Goal: Information Seeking & Learning: Learn about a topic

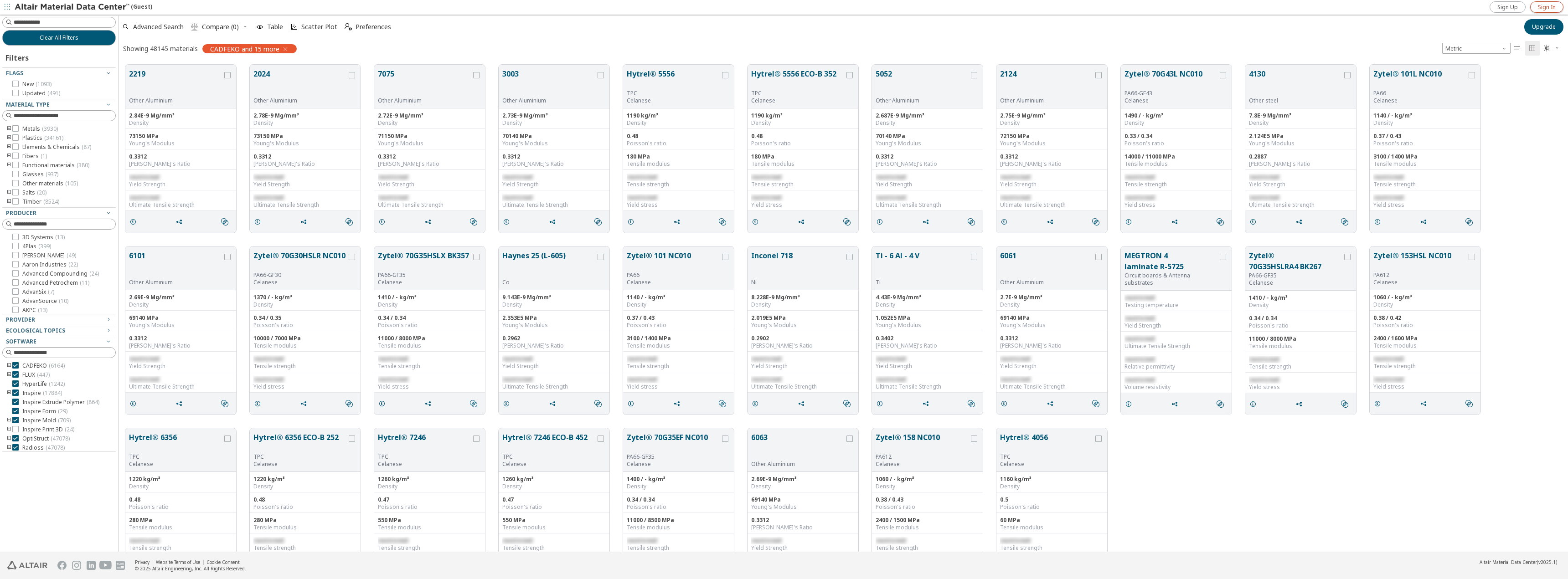
scroll to position [7, 7]
click at [1546, 5] on span "Sign In" at bounding box center [1547, 7] width 18 height 7
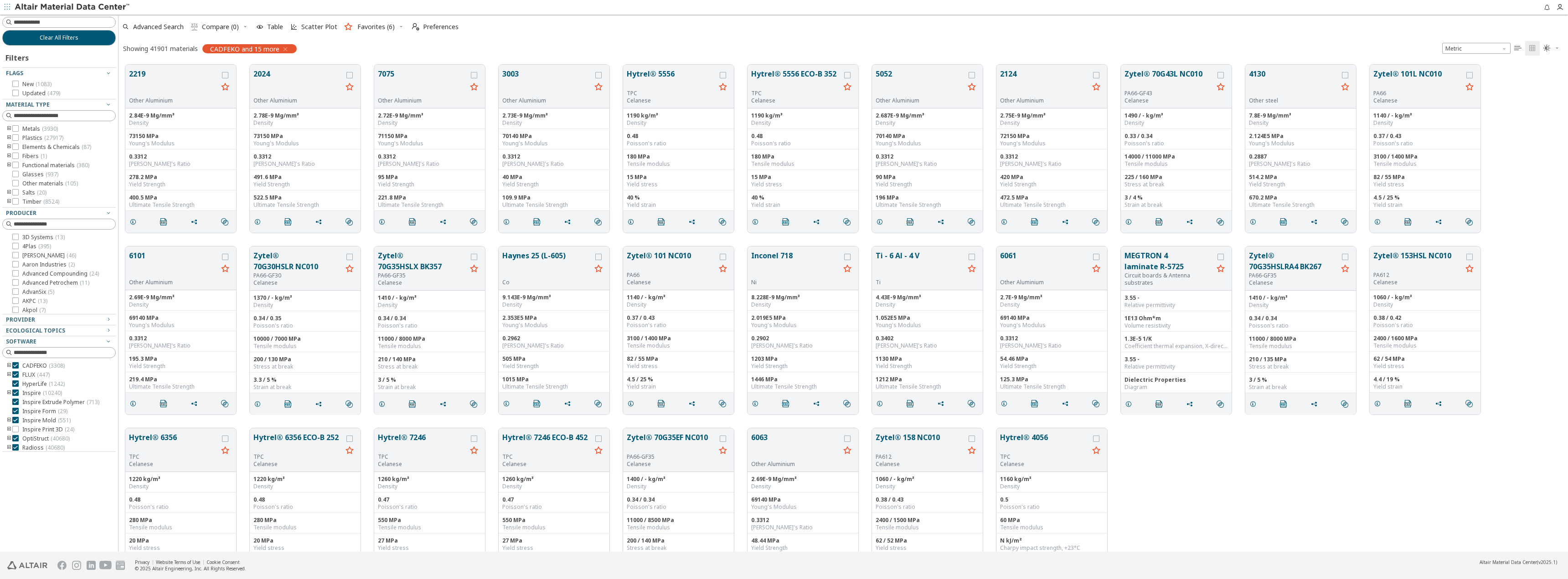
scroll to position [7, 7]
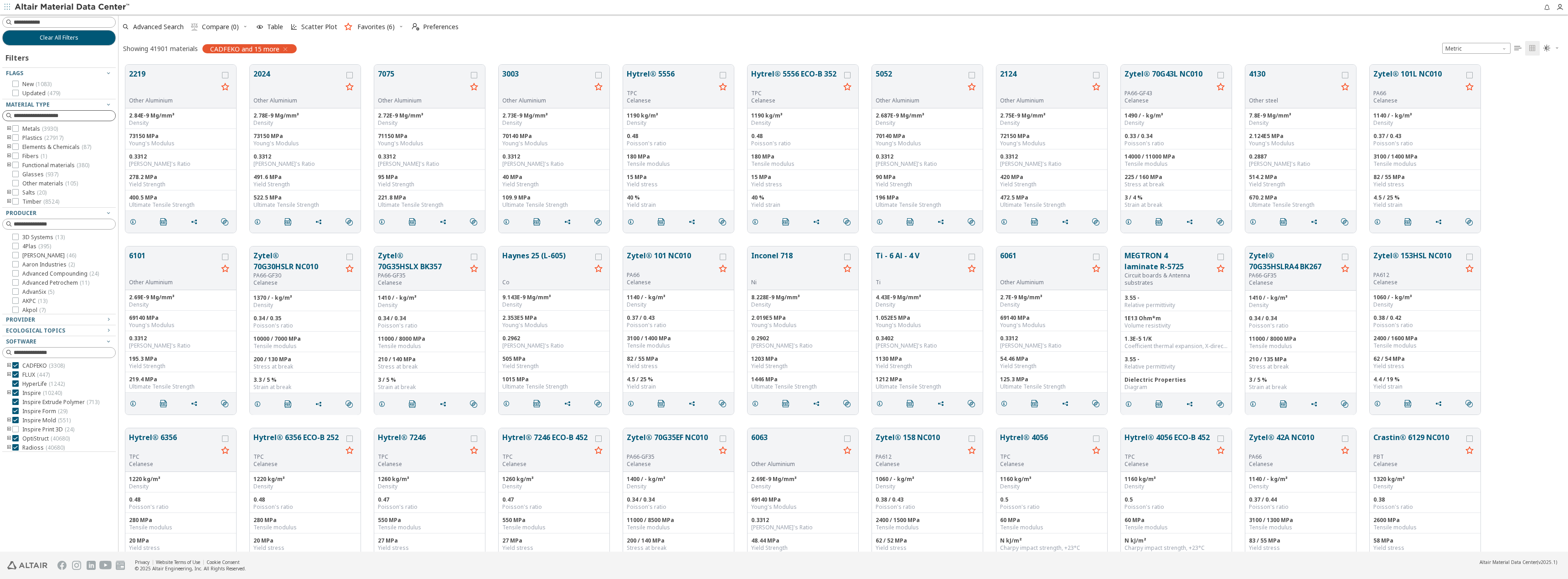
click at [29, 113] on input at bounding box center [65, 115] width 102 height 9
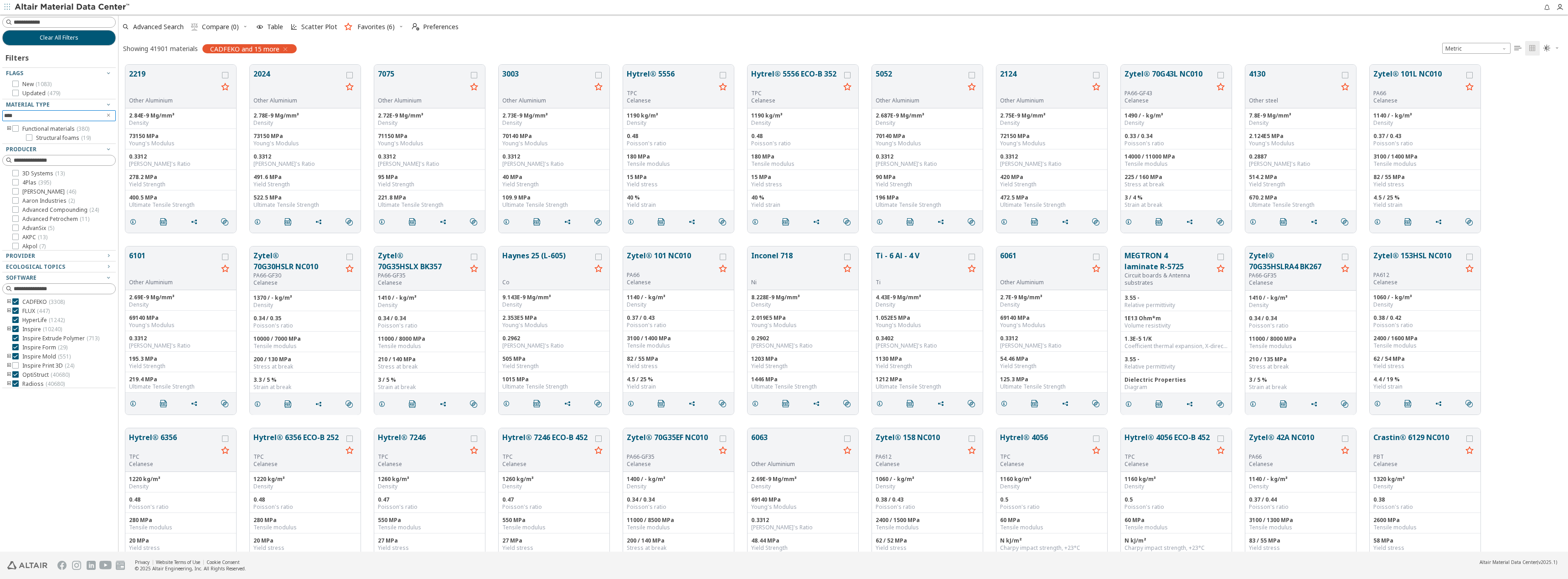
type input "****"
click at [10, 127] on icon "toogle group" at bounding box center [9, 128] width 6 height 7
click at [8, 128] on icon "toogle group" at bounding box center [9, 128] width 6 height 7
click at [29, 136] on icon at bounding box center [29, 138] width 6 height 6
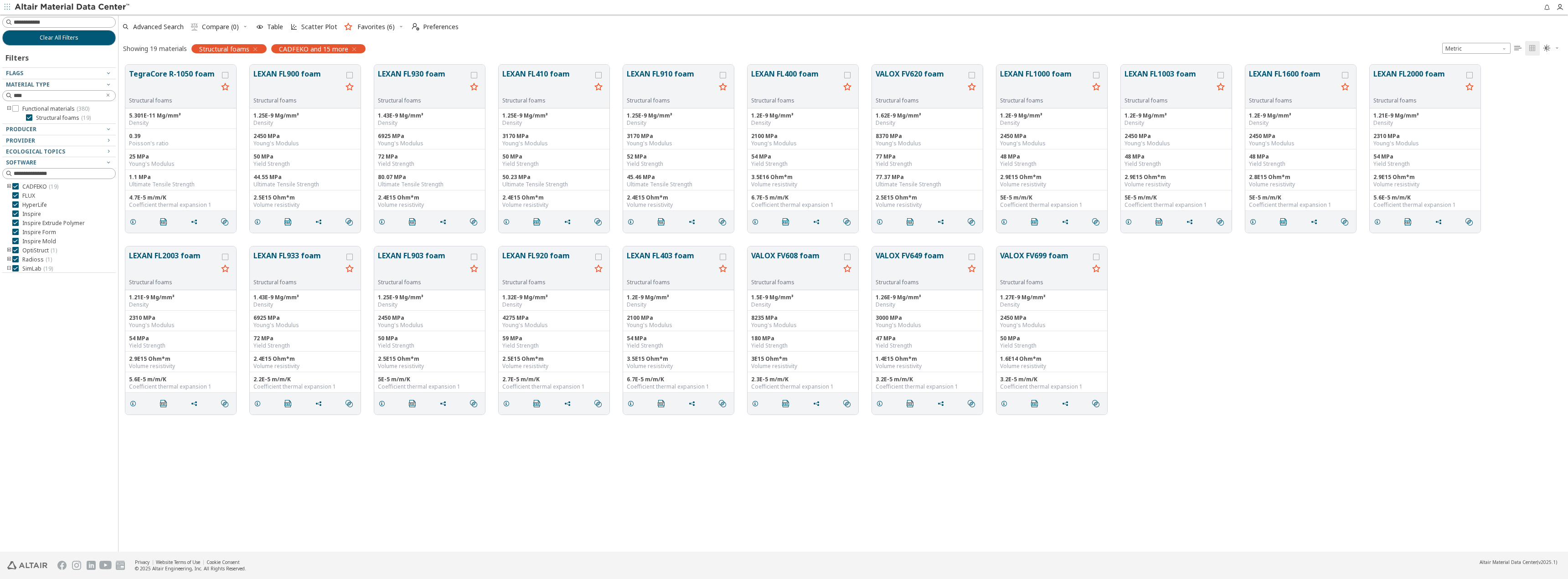
click at [9, 260] on icon "toogle group" at bounding box center [9, 260] width 6 height 7
click at [27, 232] on icon at bounding box center [29, 232] width 6 height 6
click at [286, 77] on button "LEXAN FL900 foam" at bounding box center [298, 83] width 89 height 29
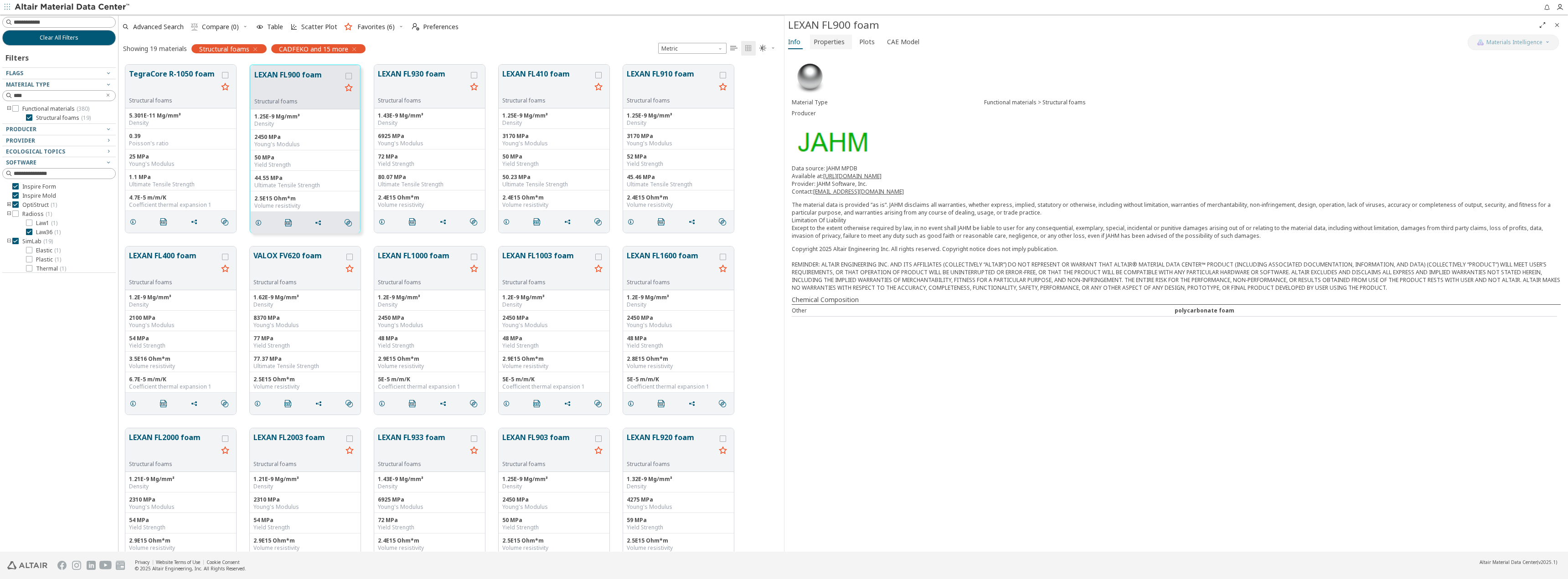
click at [826, 44] on span "Properties" at bounding box center [829, 42] width 31 height 15
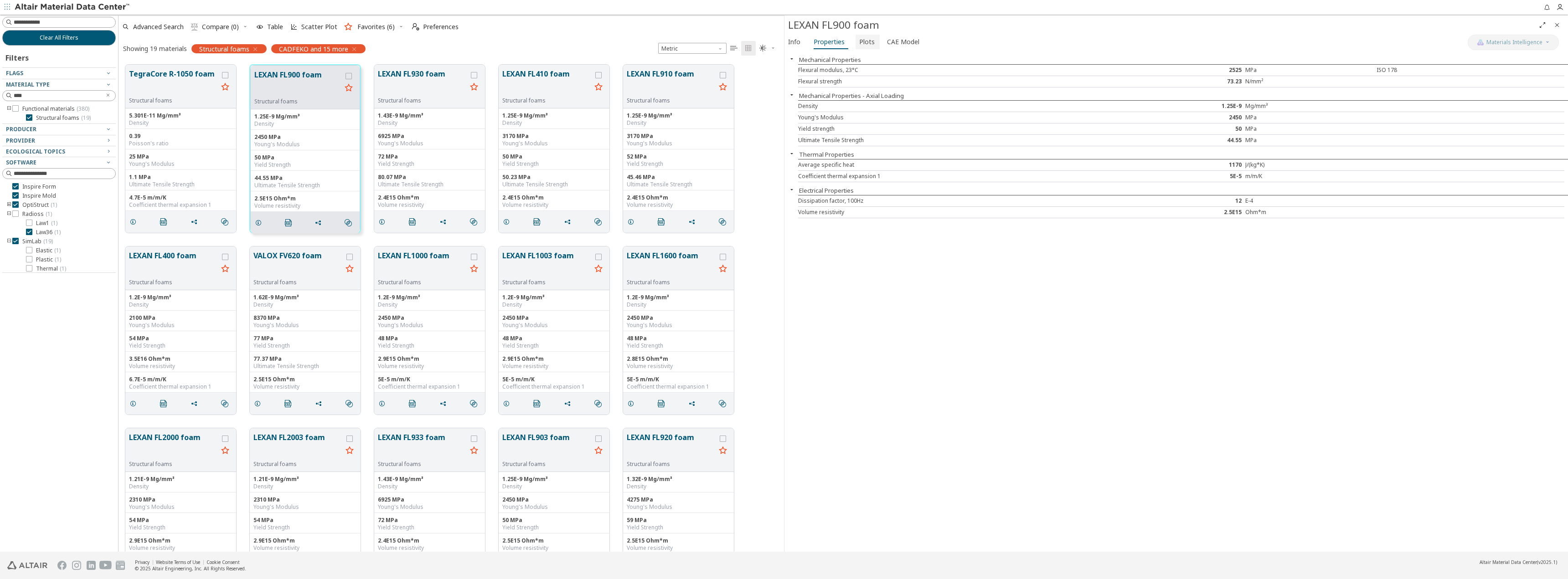
click at [869, 46] on span "Plots" at bounding box center [866, 42] width 15 height 15
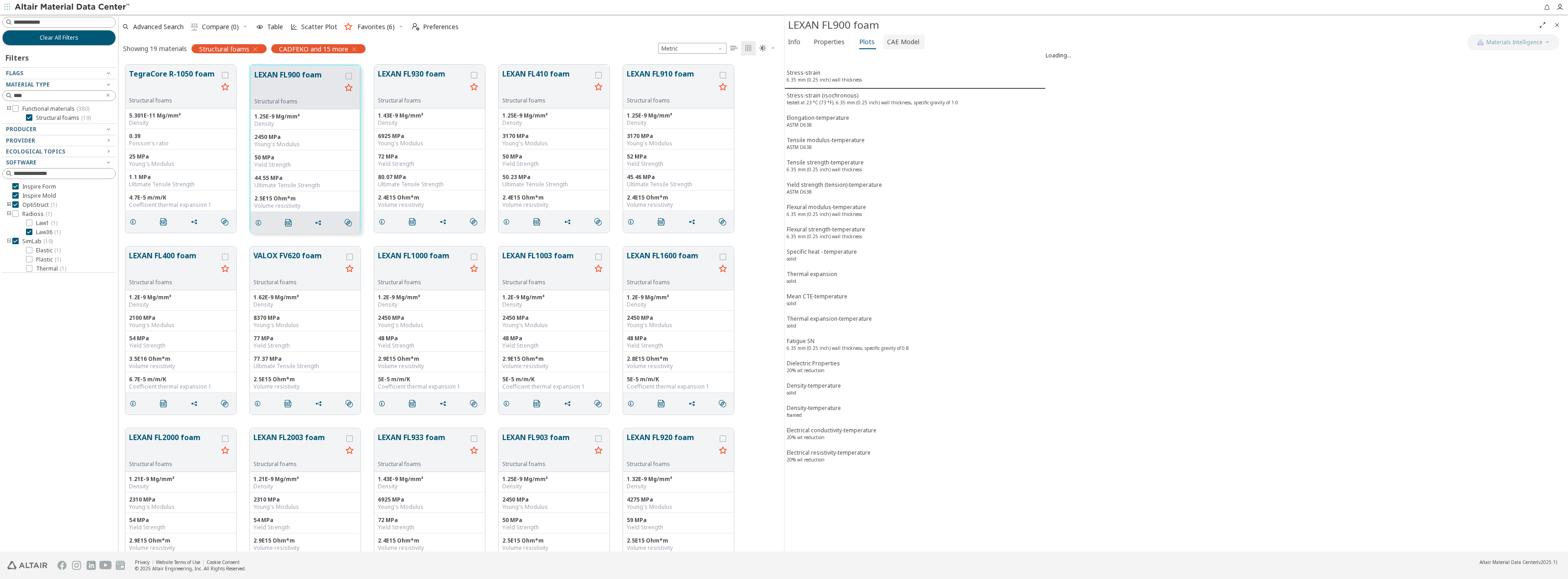
click at [895, 45] on span "CAE Model" at bounding box center [903, 42] width 32 height 15
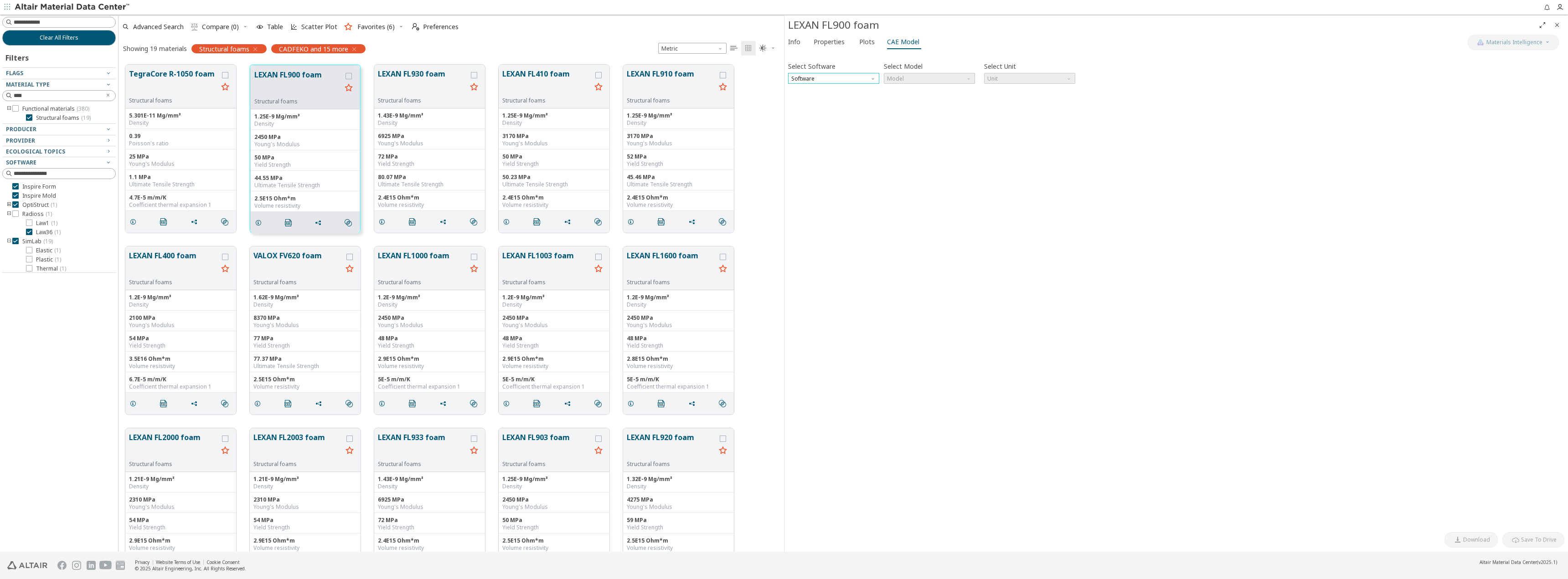
click at [856, 82] on span "Software" at bounding box center [833, 78] width 91 height 11
click at [840, 74] on span "Software" at bounding box center [833, 78] width 91 height 11
click at [17, 210] on div at bounding box center [15, 214] width 6 height 6
click at [188, 73] on button "TegraCore R-1050 foam" at bounding box center [173, 83] width 89 height 29
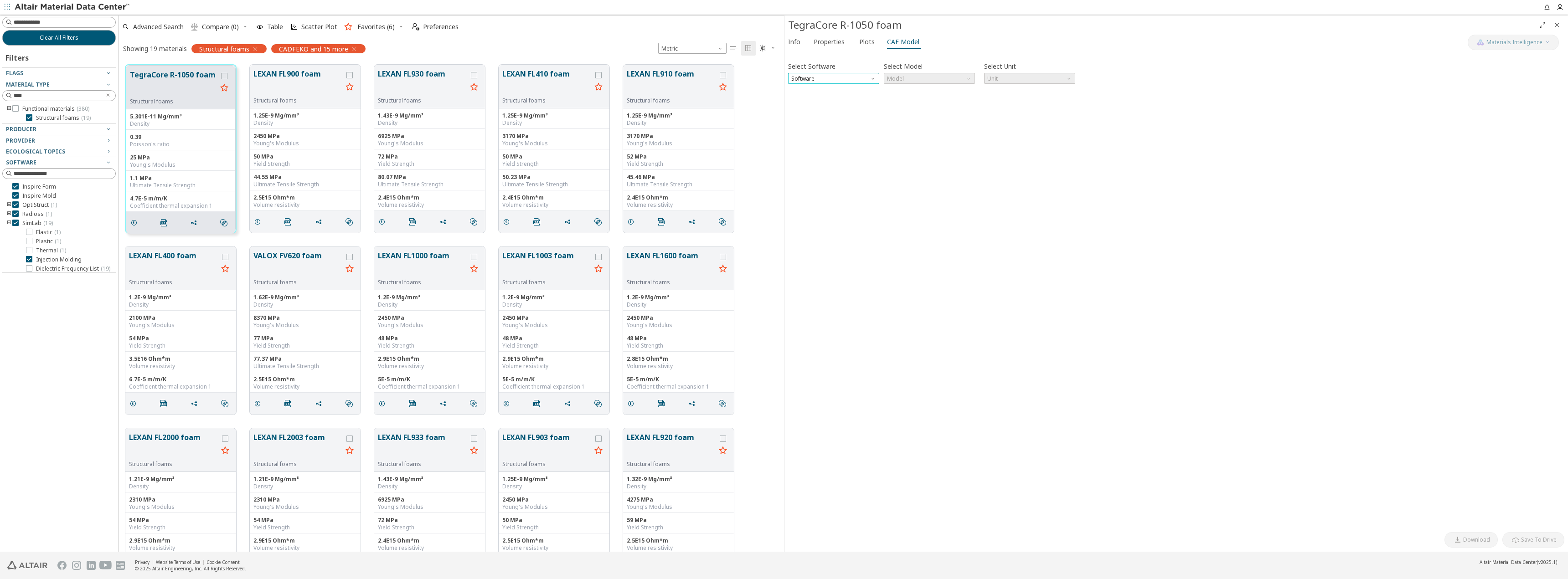
click at [863, 83] on span "Software" at bounding box center [833, 78] width 91 height 11
click at [810, 115] on span "Radioss" at bounding box center [803, 111] width 22 height 7
click at [933, 81] on span "Model" at bounding box center [929, 78] width 91 height 11
click at [920, 102] on span "Law36" at bounding box center [929, 101] width 84 height 6
click at [858, 102] on span "Select Temperature" at bounding box center [833, 105] width 91 height 11
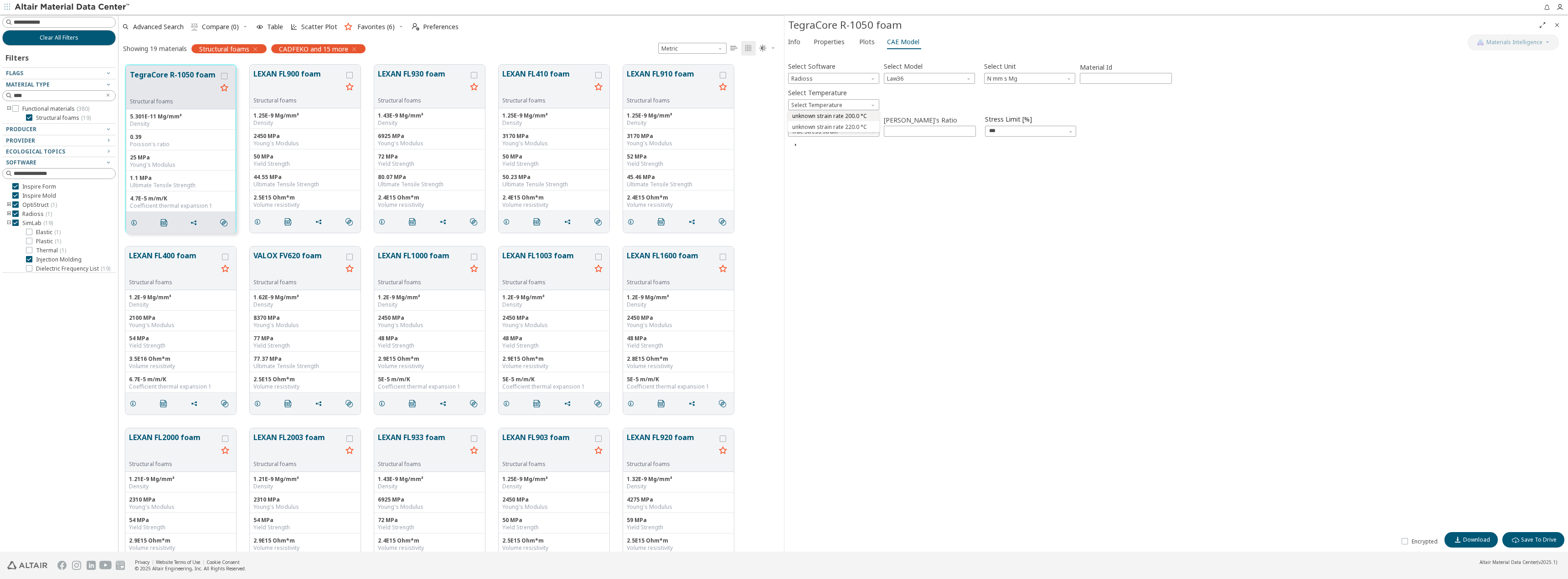
click at [832, 118] on span "unknown strain rate 200.0 °C" at bounding box center [829, 116] width 75 height 7
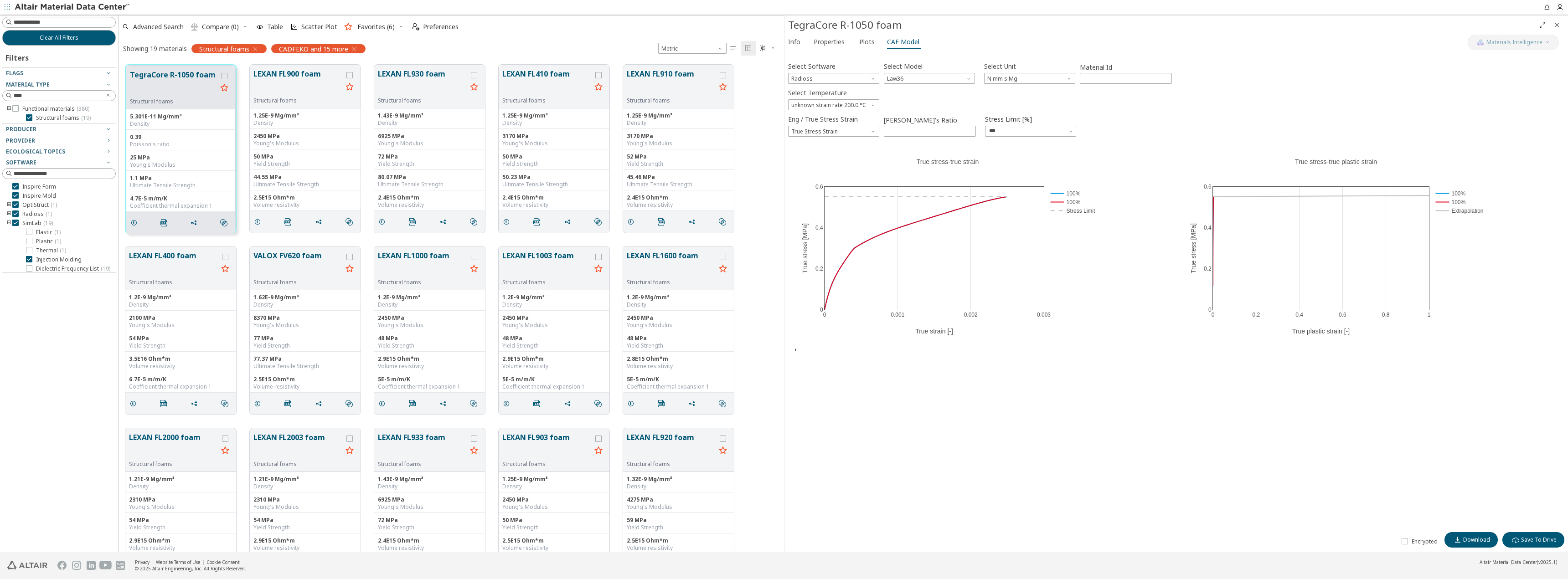
click at [908, 179] on div "Select Software Radioss Select Model Law36 Select Unit N mm s Mg Material Id **…" at bounding box center [1176, 291] width 776 height 473
click at [110, 96] on icon "Clear text" at bounding box center [108, 95] width 6 height 6
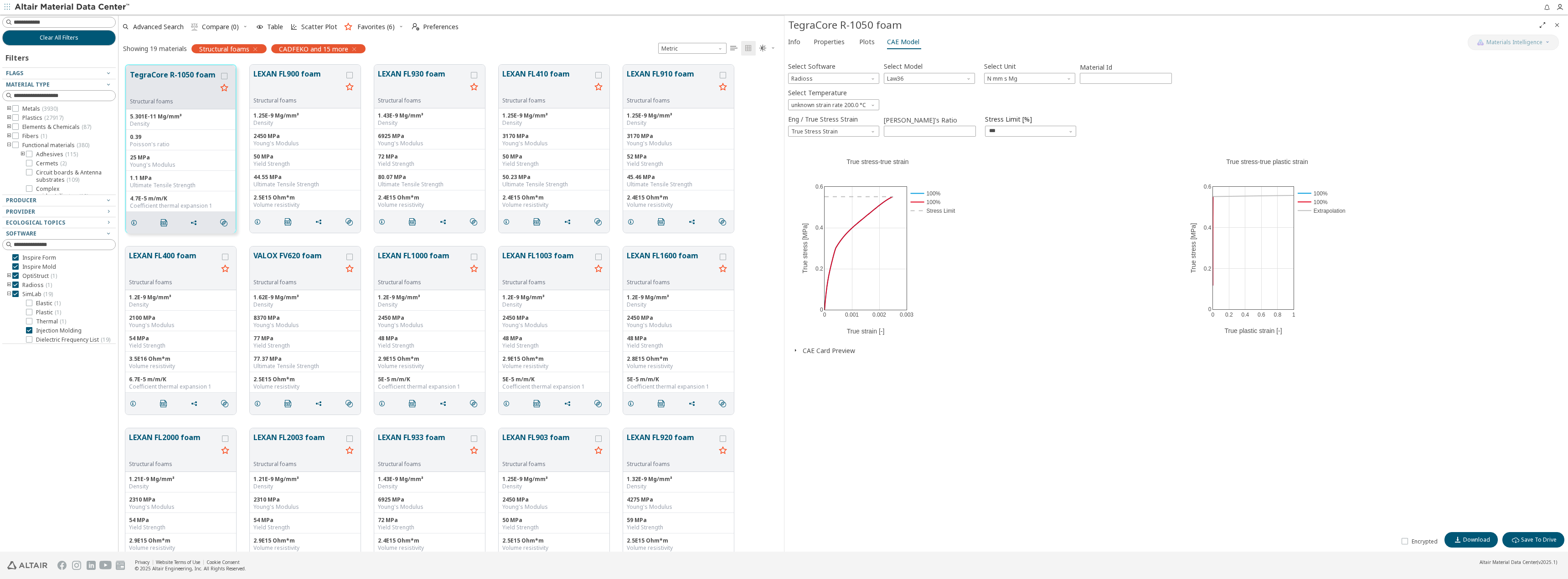
click at [10, 146] on icon "toogle group" at bounding box center [9, 145] width 6 height 7
click at [8, 117] on icon "toogle group" at bounding box center [9, 118] width 6 height 7
click at [23, 127] on icon "toogle group" at bounding box center [23, 127] width 6 height 7
click at [40, 169] on icon at bounding box center [43, 170] width 6 height 6
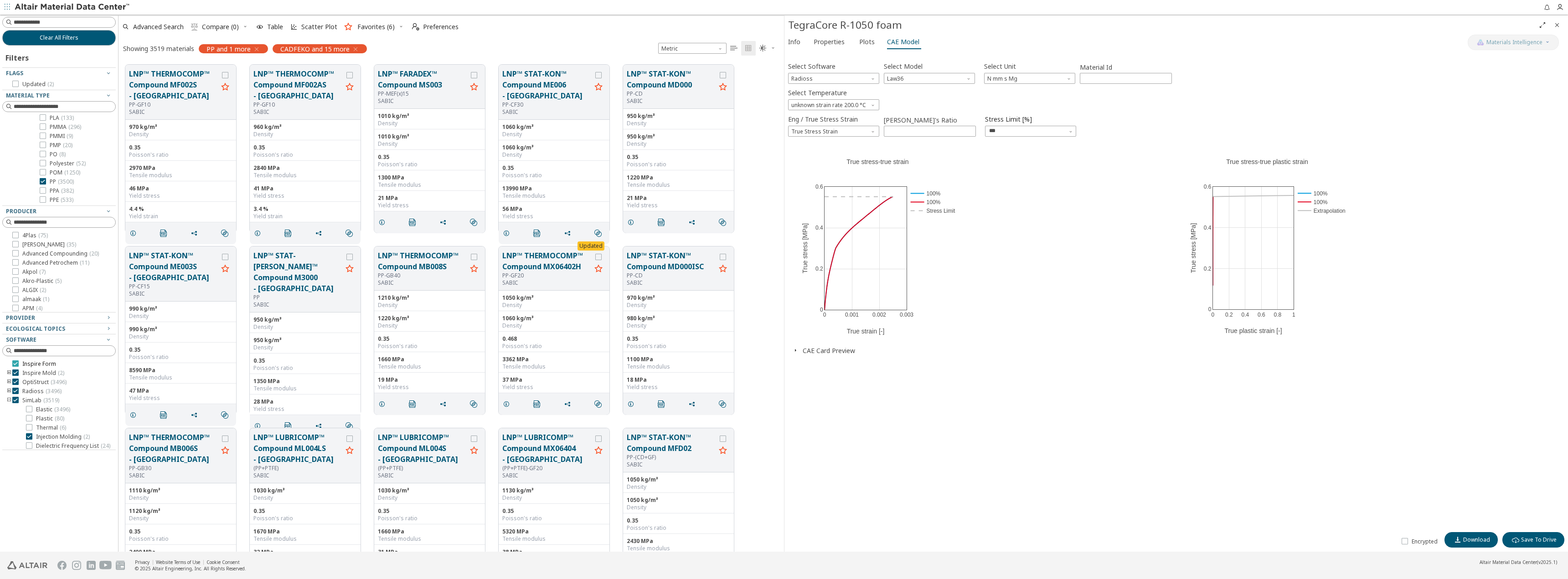
click at [19, 364] on label "Inspire Form" at bounding box center [34, 364] width 44 height 7
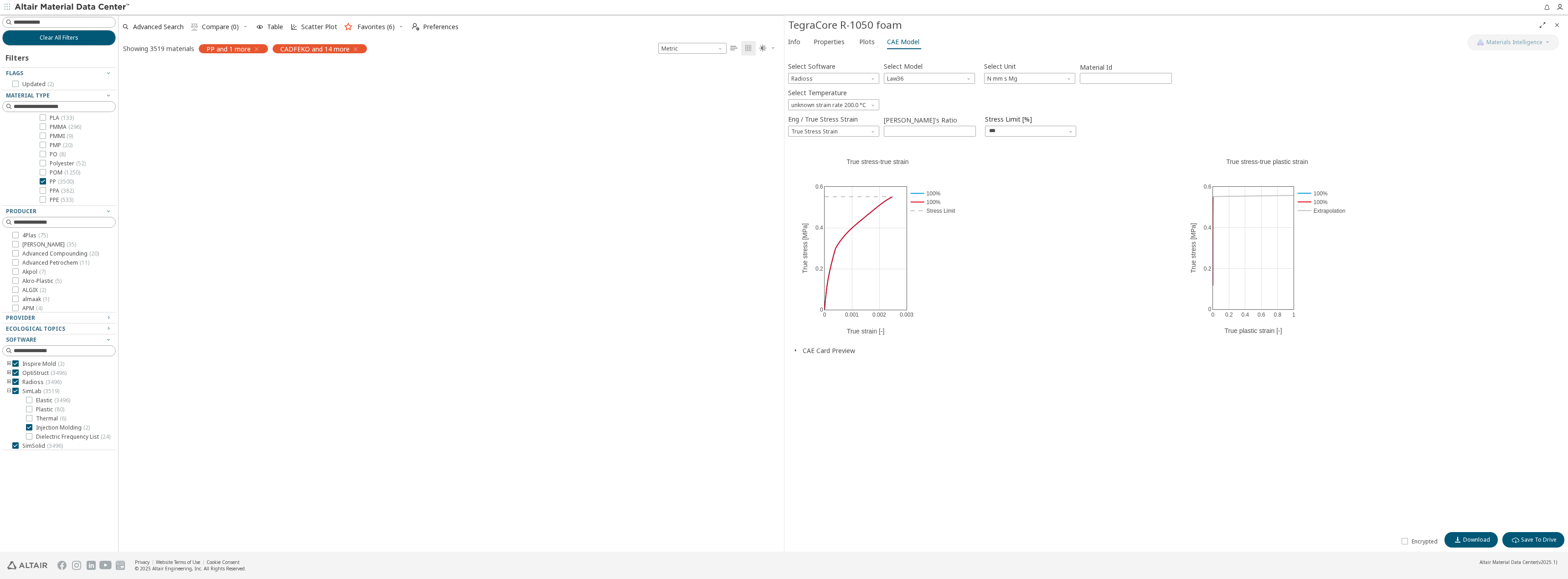
scroll to position [36, 0]
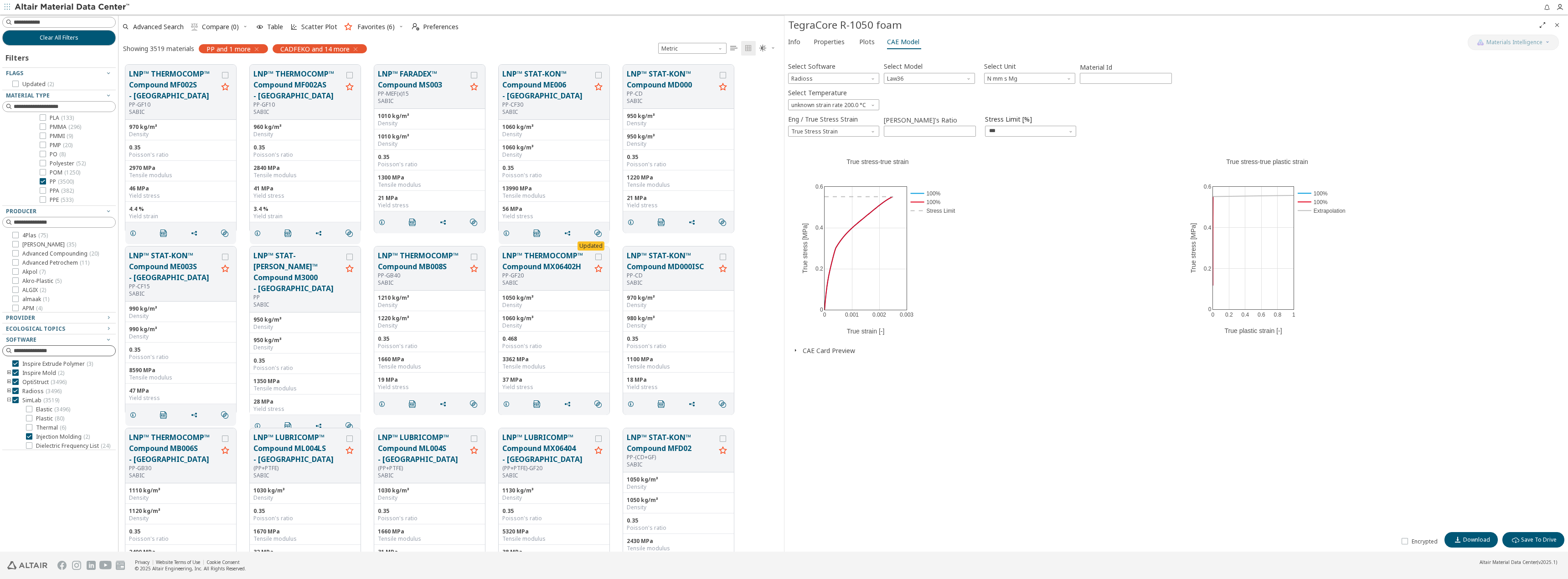
click at [29, 351] on input at bounding box center [65, 351] width 102 height 9
type input "*******"
click at [46, 352] on input "*******" at bounding box center [52, 351] width 97 height 10
click at [16, 382] on icon at bounding box center [15, 382] width 6 height 6
click at [16, 373] on icon at bounding box center [15, 373] width 6 height 6
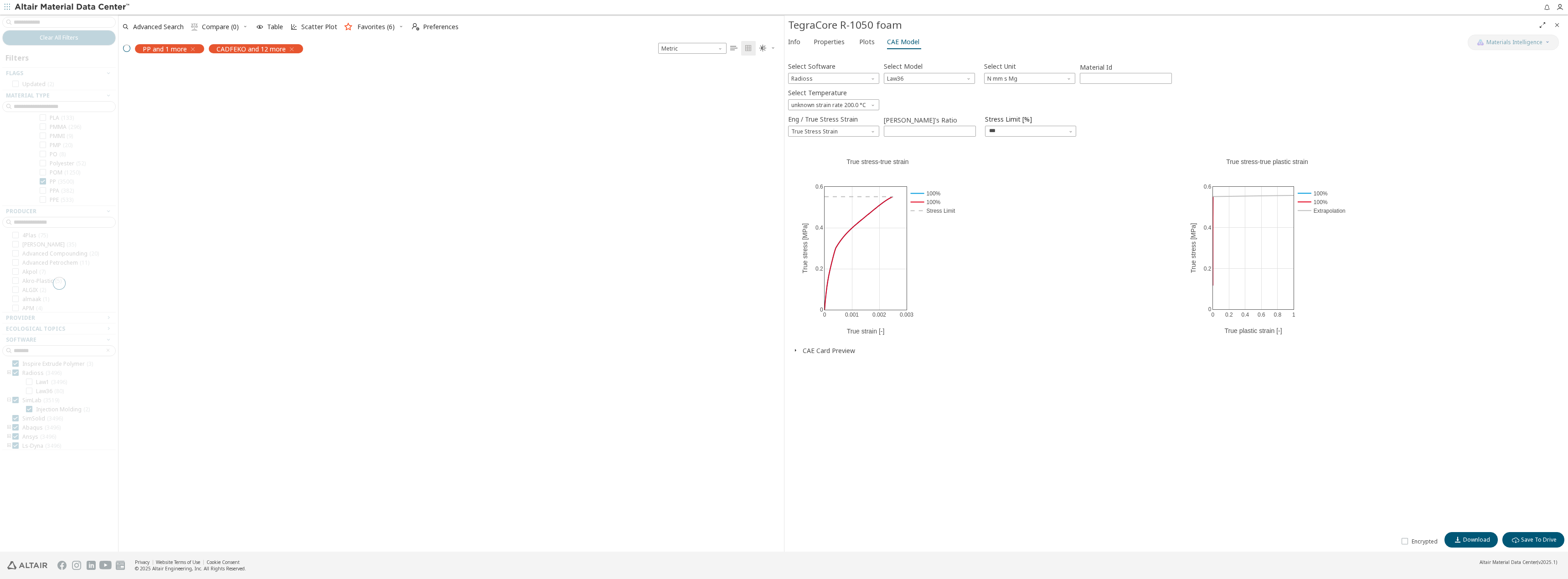
click at [15, 364] on div at bounding box center [59, 283] width 118 height 537
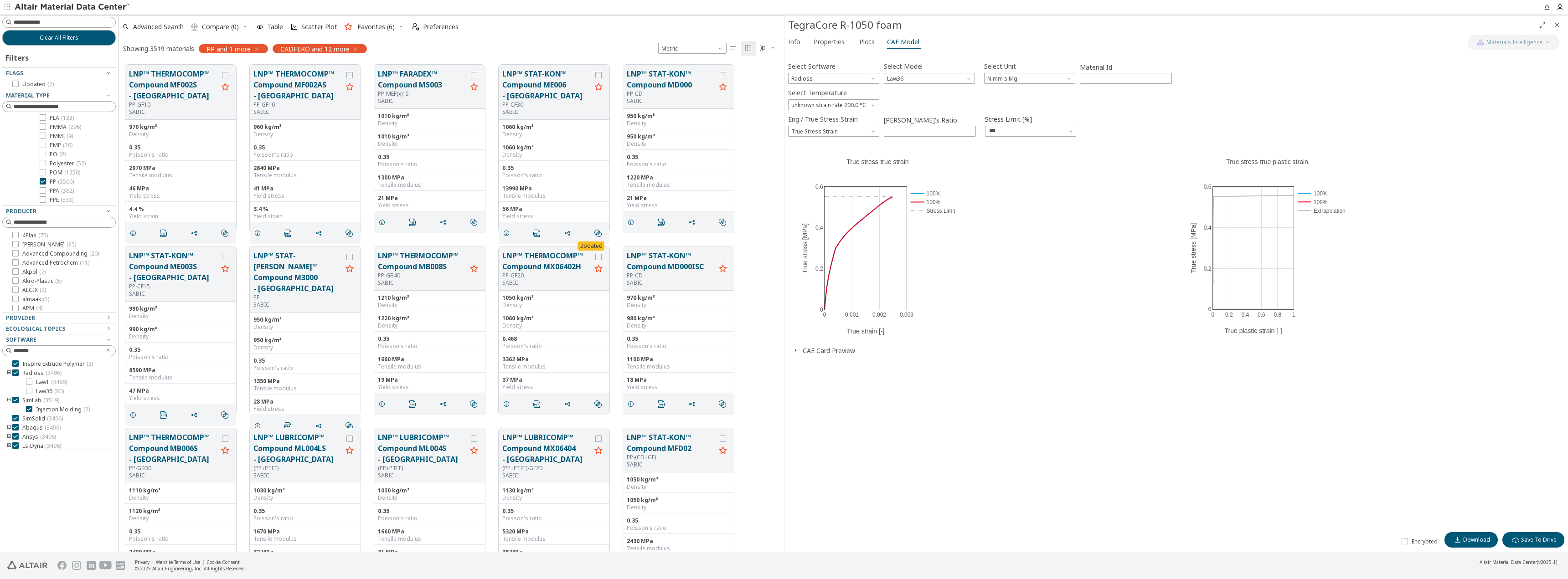
click at [11, 373] on icon "toogle group" at bounding box center [9, 373] width 6 height 7
click at [109, 348] on icon "Clear text" at bounding box center [108, 350] width 6 height 6
click at [287, 73] on button "LNP™ THERMOCOMP™ Compound MF002AS - [GEOGRAPHIC_DATA]" at bounding box center [298, 85] width 89 height 33
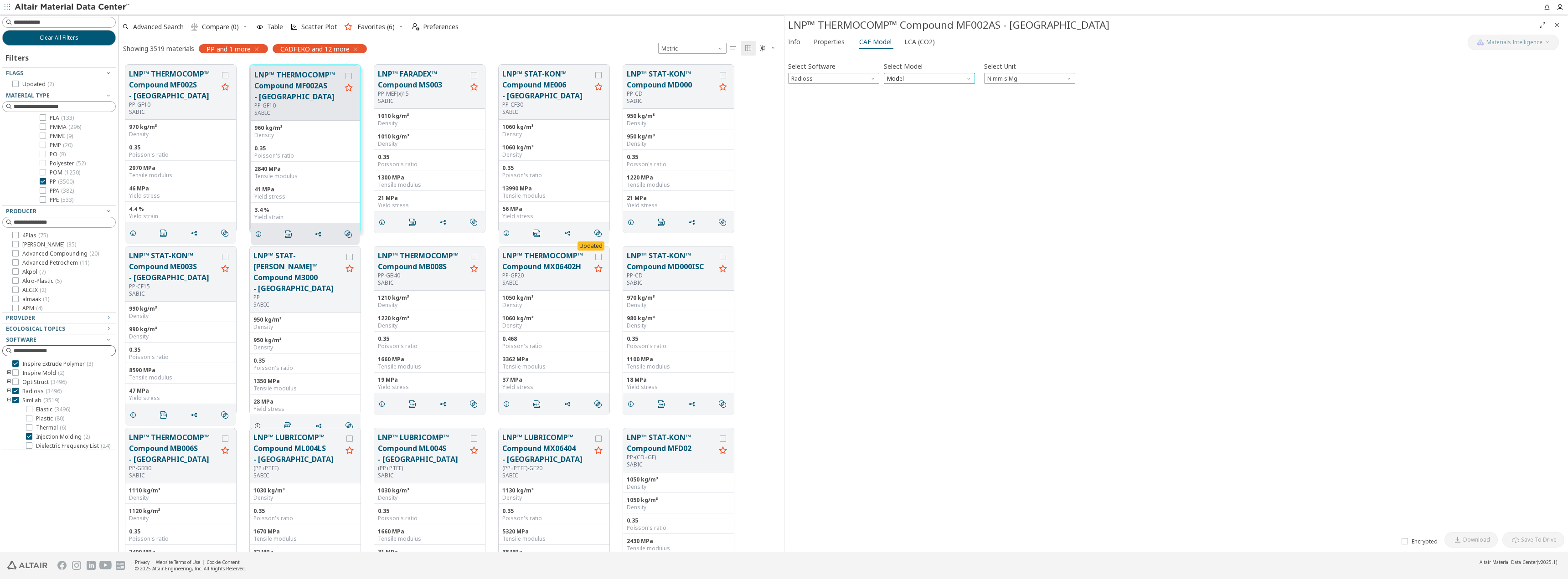
click at [908, 80] on span "Model" at bounding box center [929, 78] width 91 height 11
click at [661, 79] on button "LNP™ STAT-KON™ Compound MD000" at bounding box center [671, 79] width 89 height 22
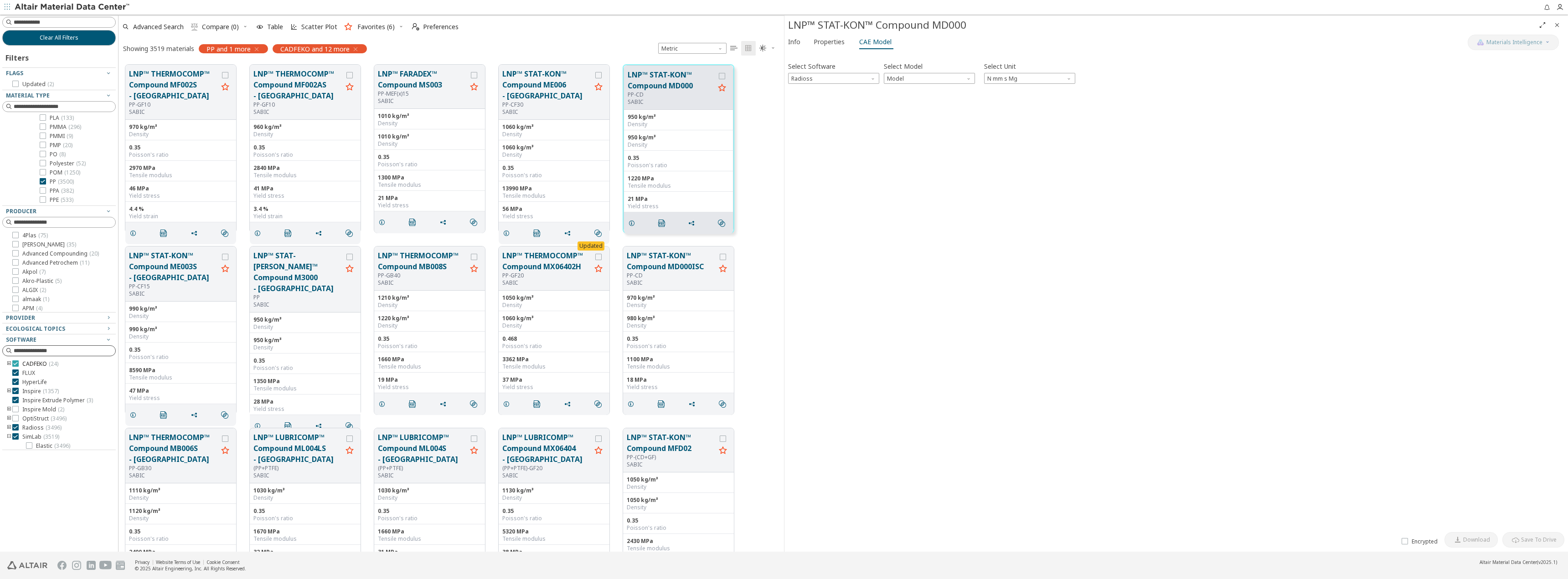
click at [17, 362] on icon at bounding box center [15, 364] width 6 height 6
click at [15, 373] on icon at bounding box center [15, 373] width 6 height 6
click at [15, 373] on icon at bounding box center [15, 373] width 6 height 6
click at [15, 383] on icon at bounding box center [15, 382] width 6 height 6
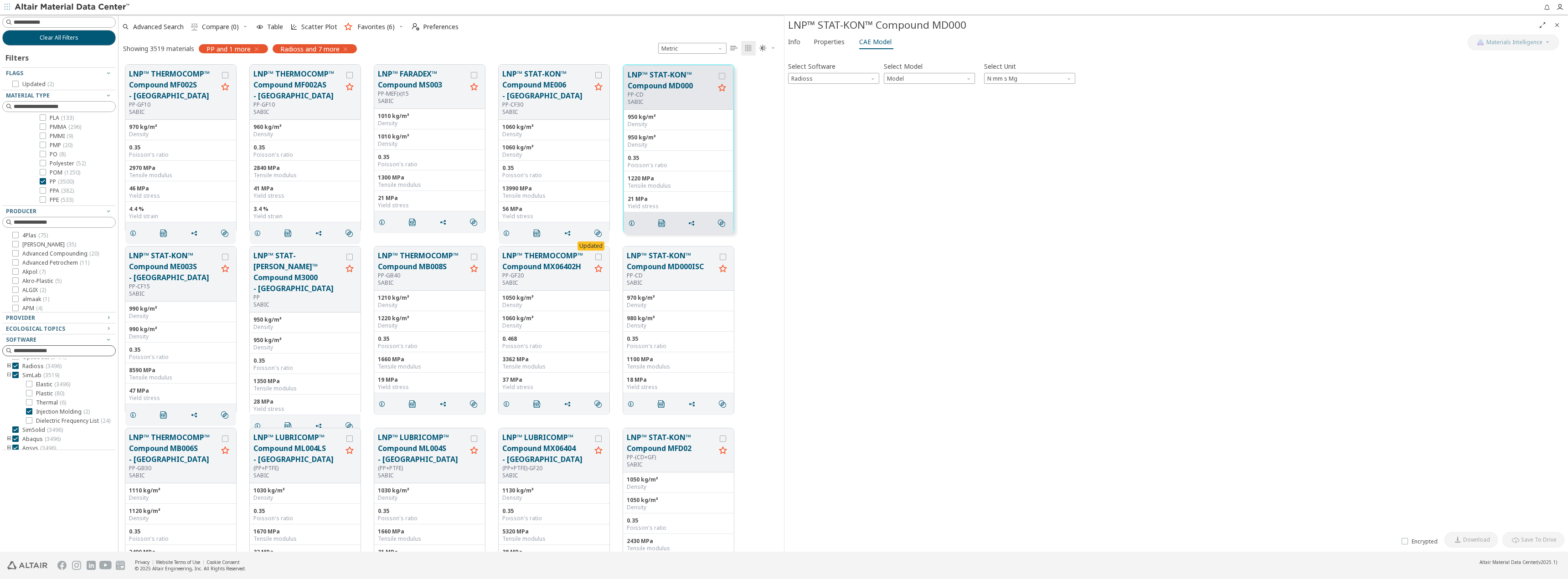
scroll to position [46, 0]
click at [16, 373] on icon at bounding box center [15, 373] width 6 height 6
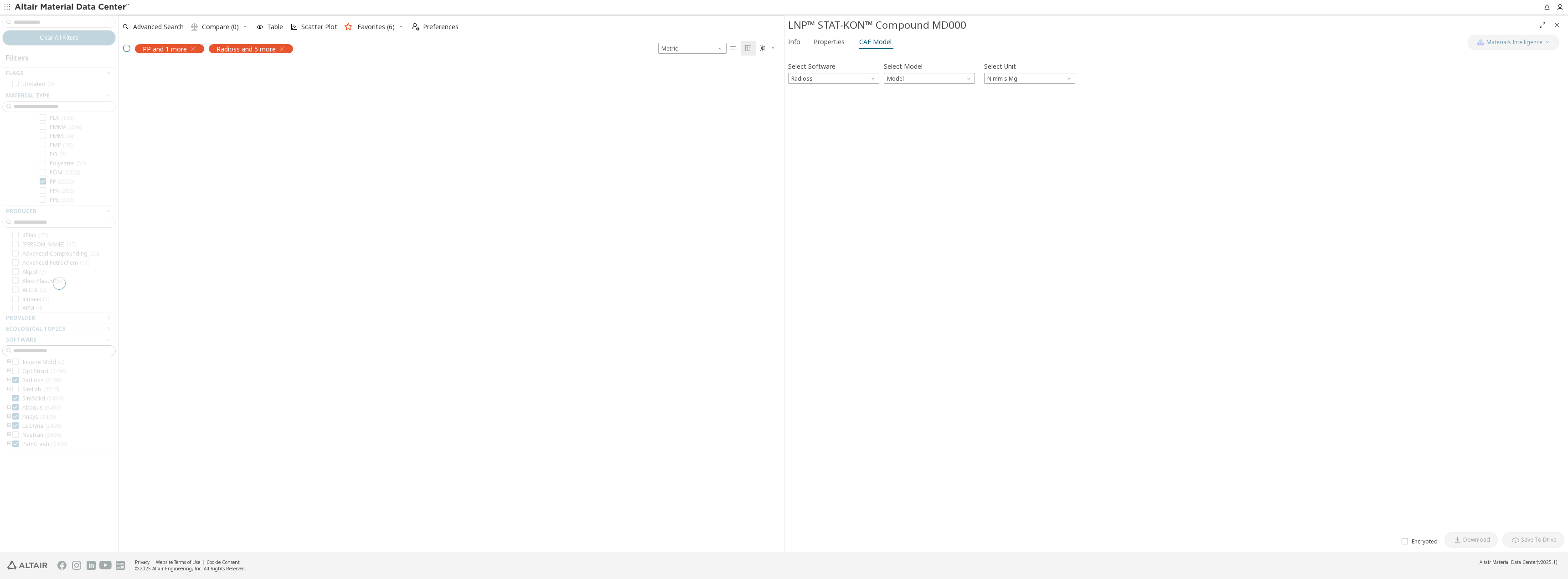
scroll to position [795, 0]
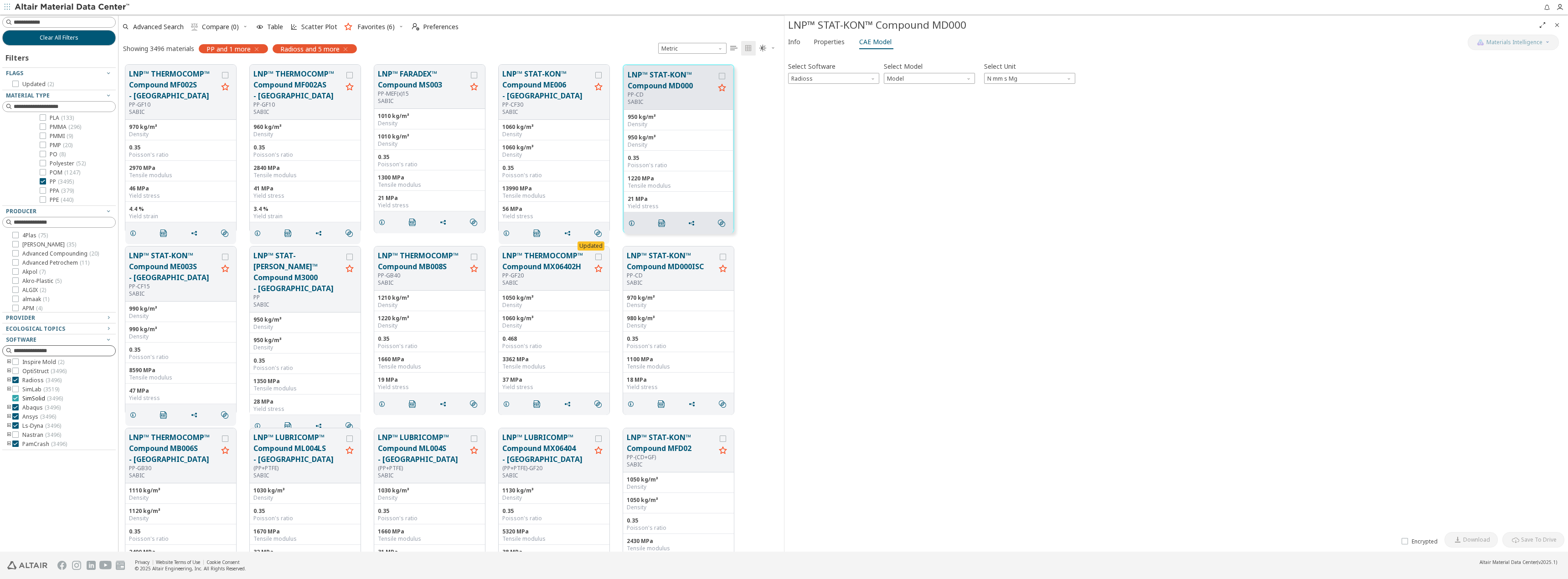
click at [15, 399] on icon at bounding box center [15, 398] width 6 height 6
click at [15, 409] on icon at bounding box center [15, 407] width 6 height 6
click at [15, 414] on icon at bounding box center [15, 417] width 6 height 6
click at [15, 427] on icon at bounding box center [15, 426] width 6 height 6
click at [15, 445] on icon at bounding box center [15, 444] width 6 height 6
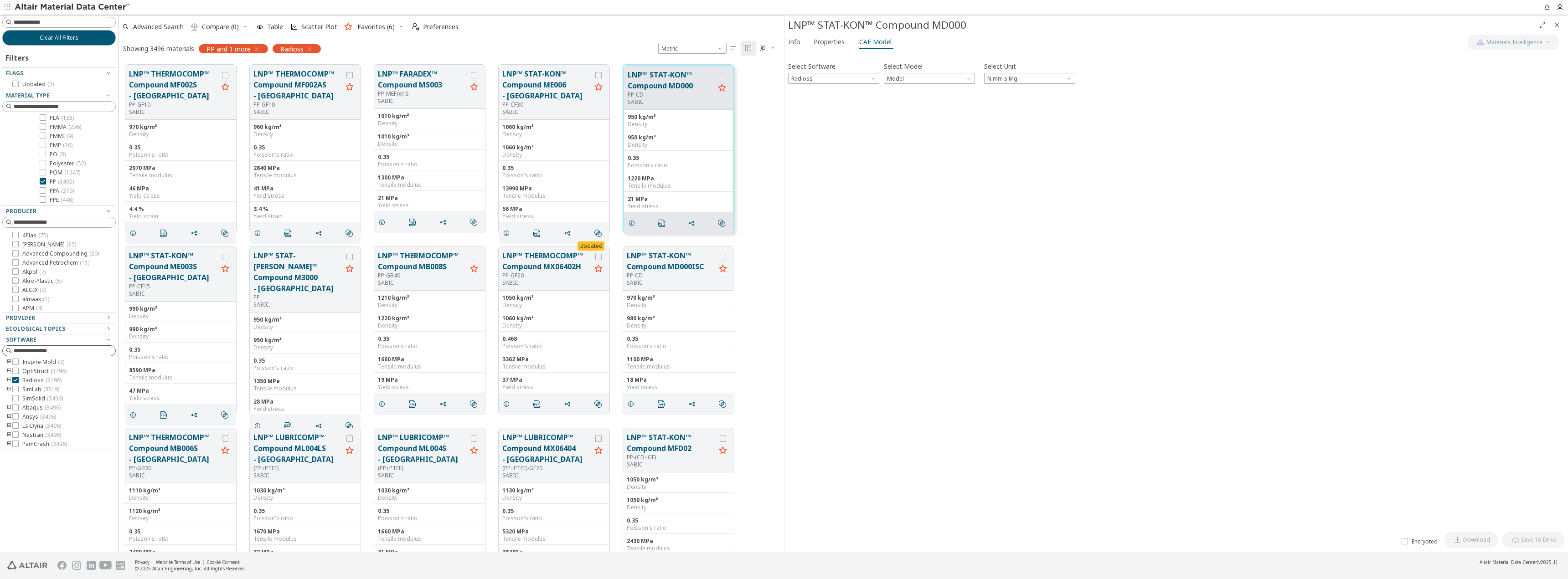
click at [9, 380] on icon "toogle group" at bounding box center [9, 380] width 6 height 7
click at [27, 401] on icon at bounding box center [29, 398] width 6 height 6
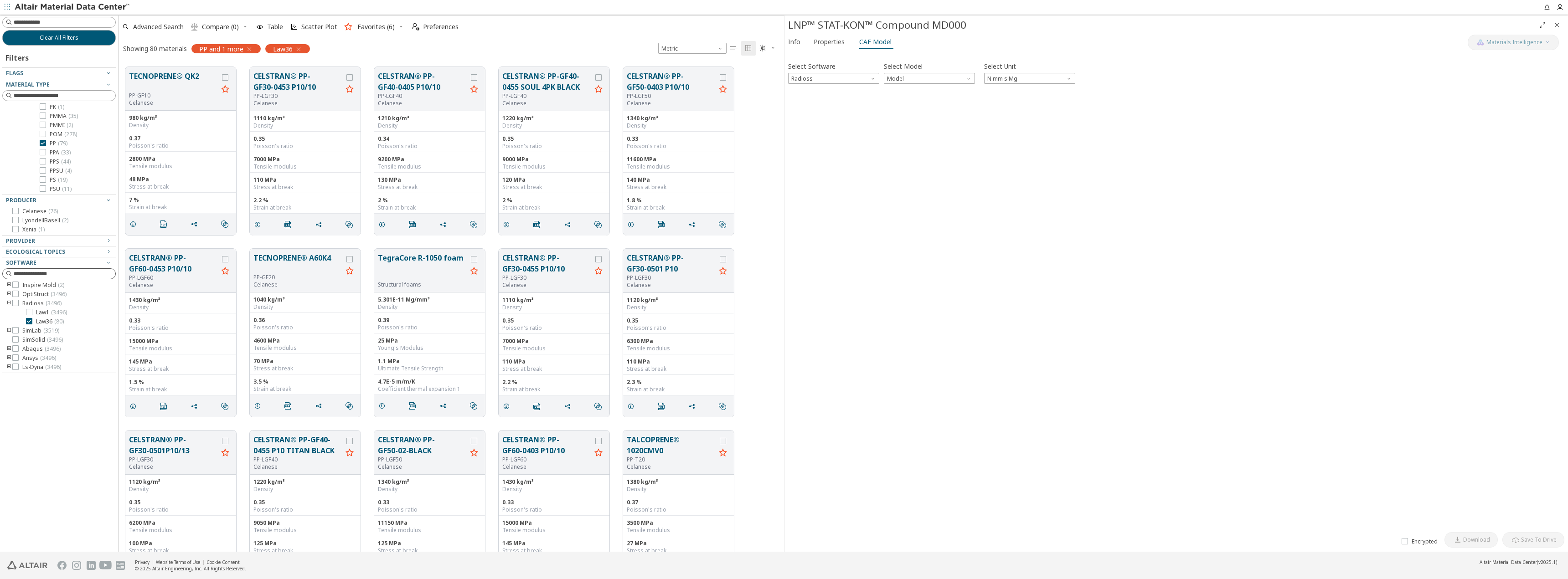
scroll to position [502, 0]
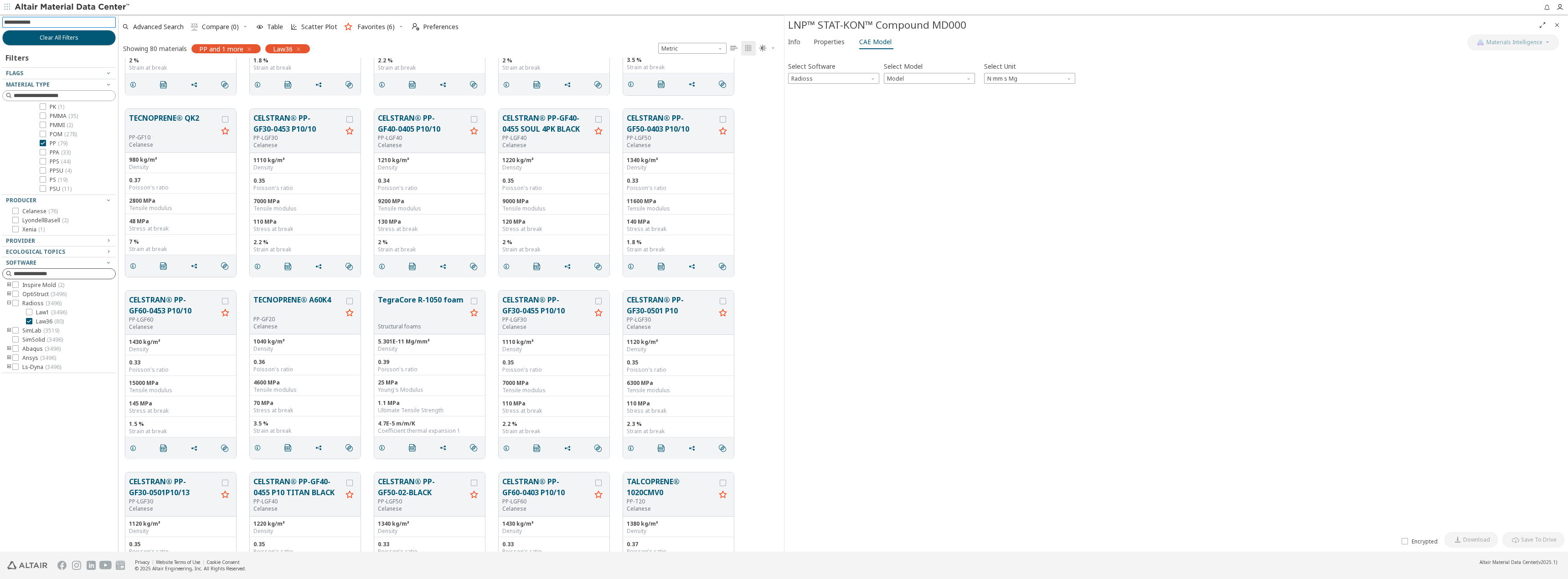
click at [46, 22] on input at bounding box center [60, 22] width 111 height 10
click at [31, 323] on icon at bounding box center [29, 321] width 6 height 6
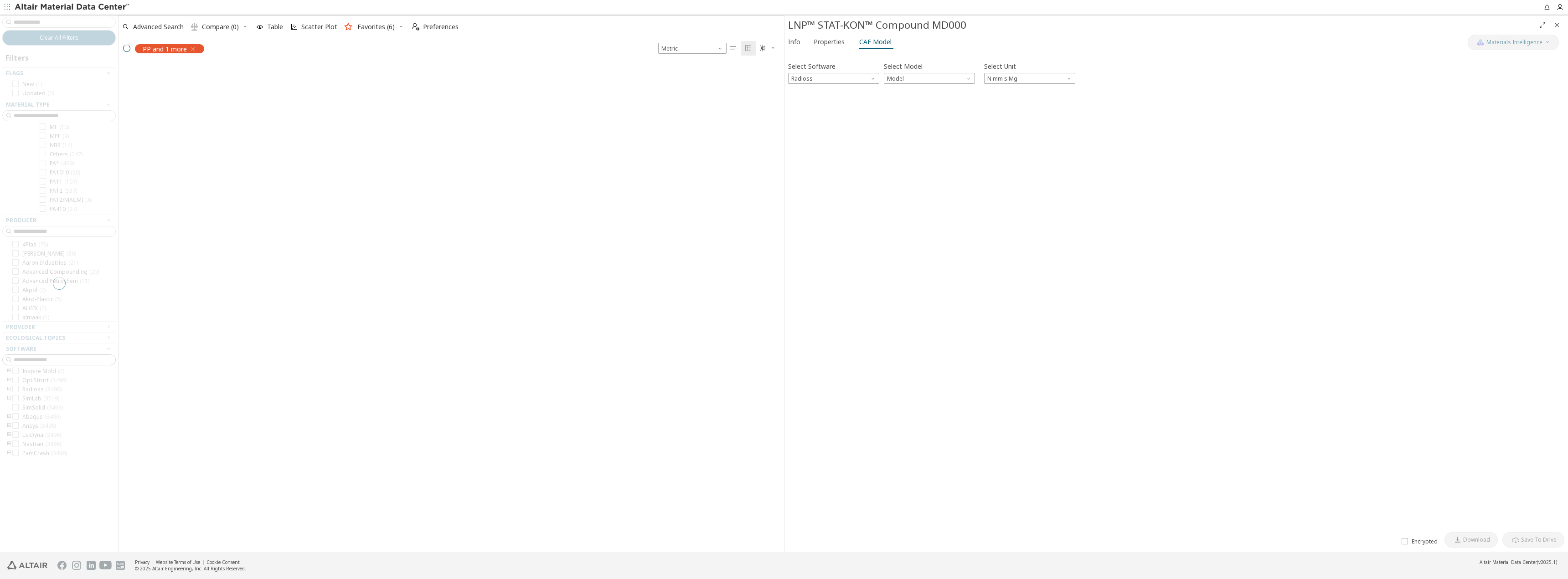
scroll to position [1021, 0]
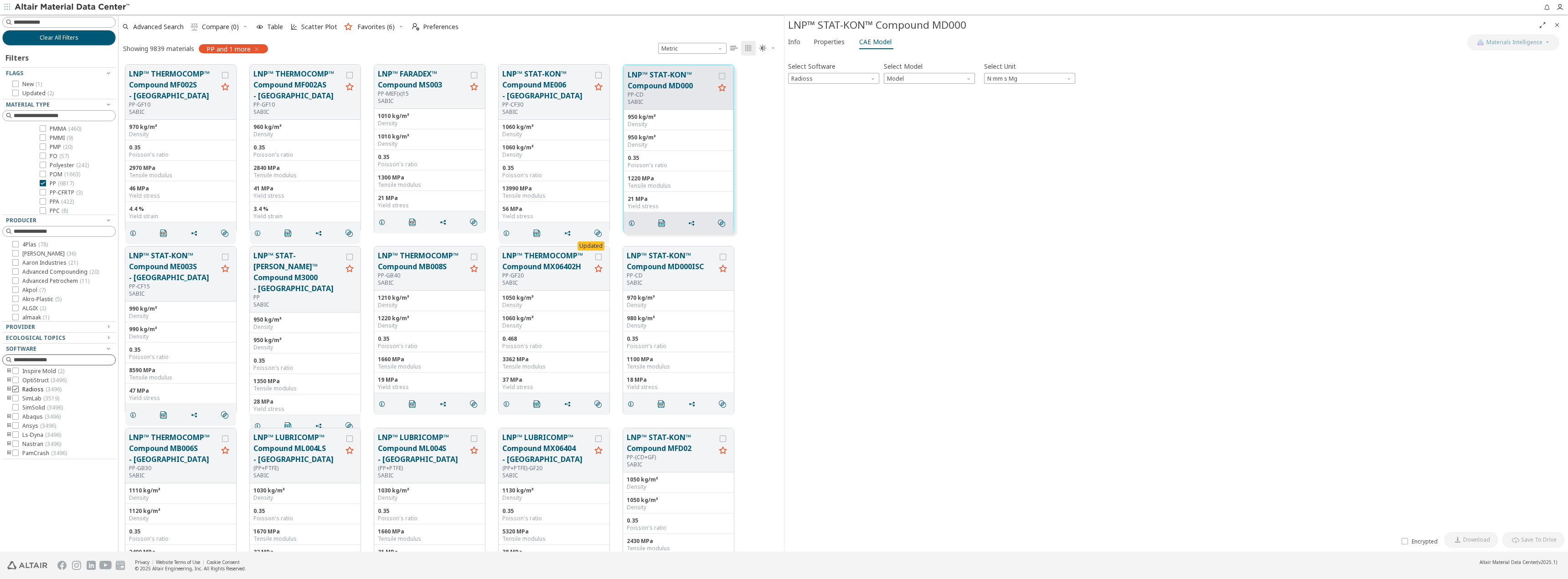
click at [15, 389] on icon at bounding box center [15, 389] width 6 height 6
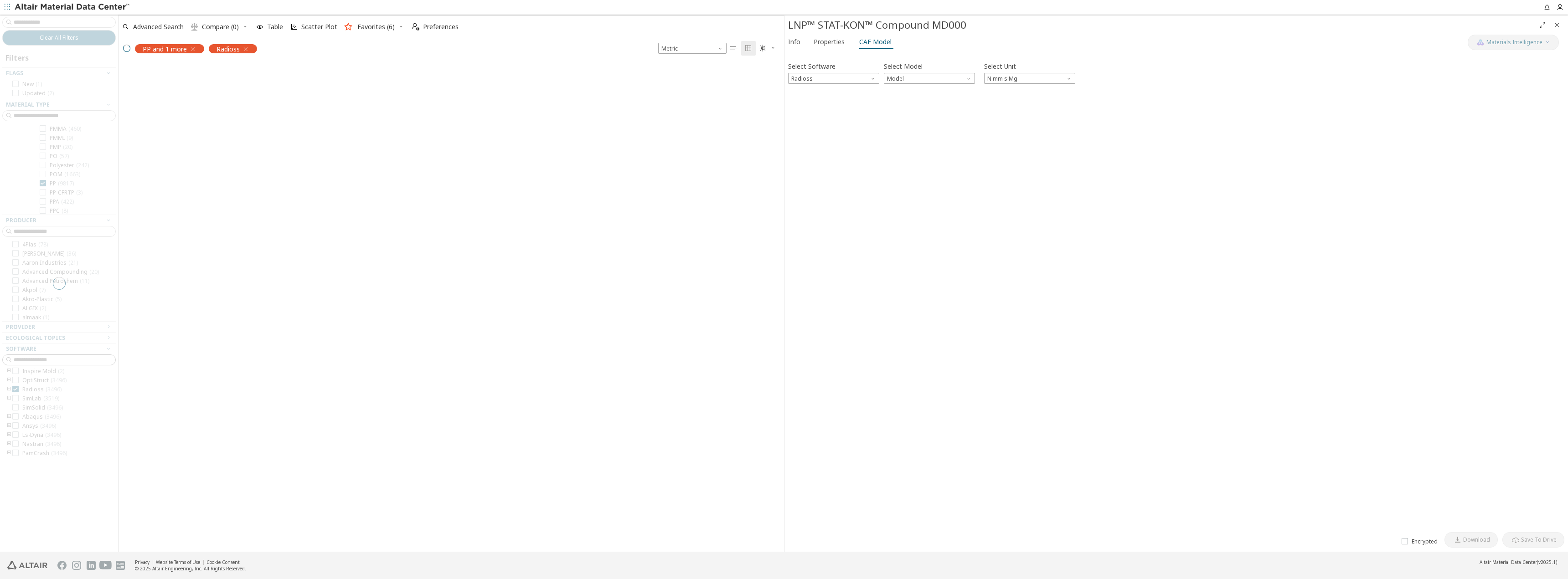
scroll to position [795, 0]
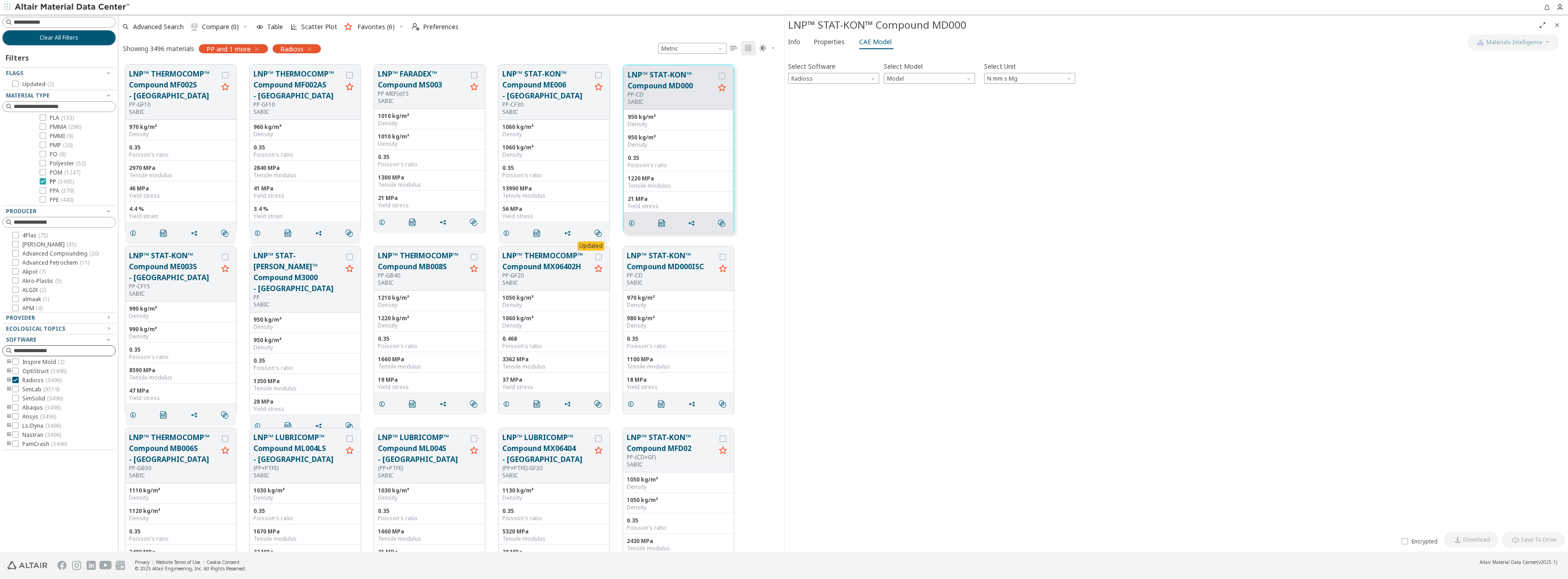
click at [42, 182] on icon at bounding box center [43, 181] width 6 height 6
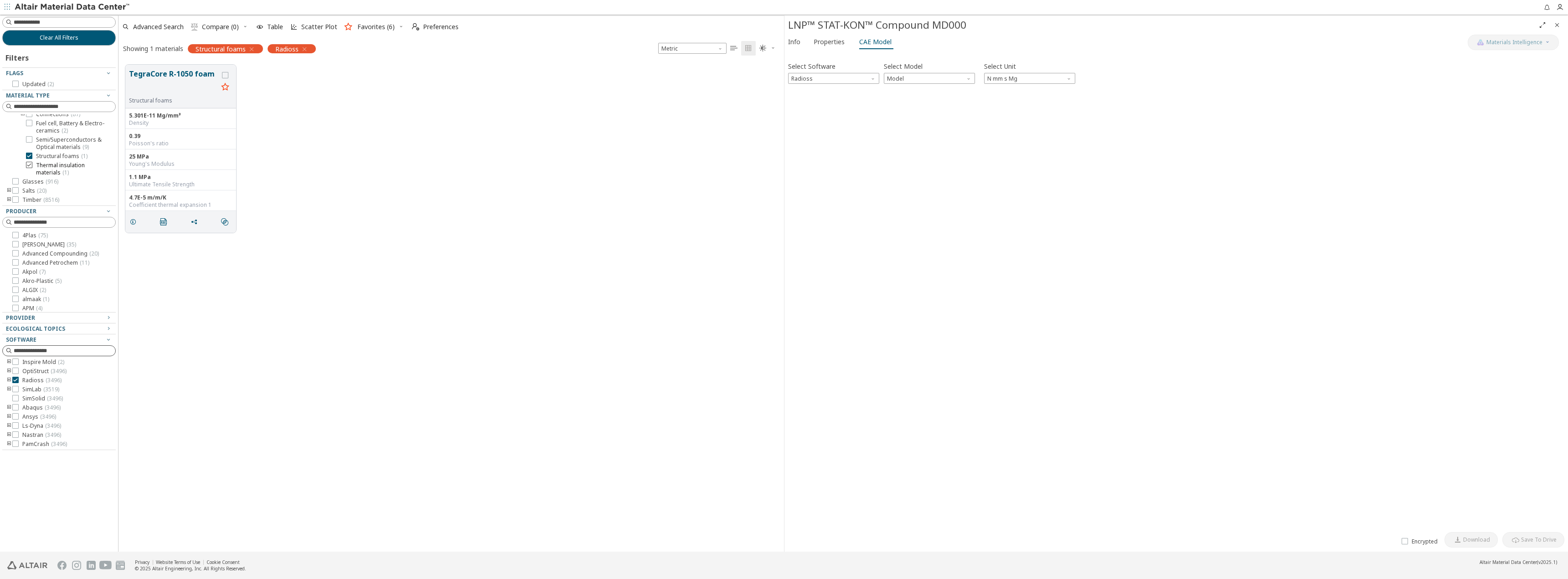
scroll to position [2, 0]
click at [29, 145] on icon at bounding box center [29, 145] width 6 height 6
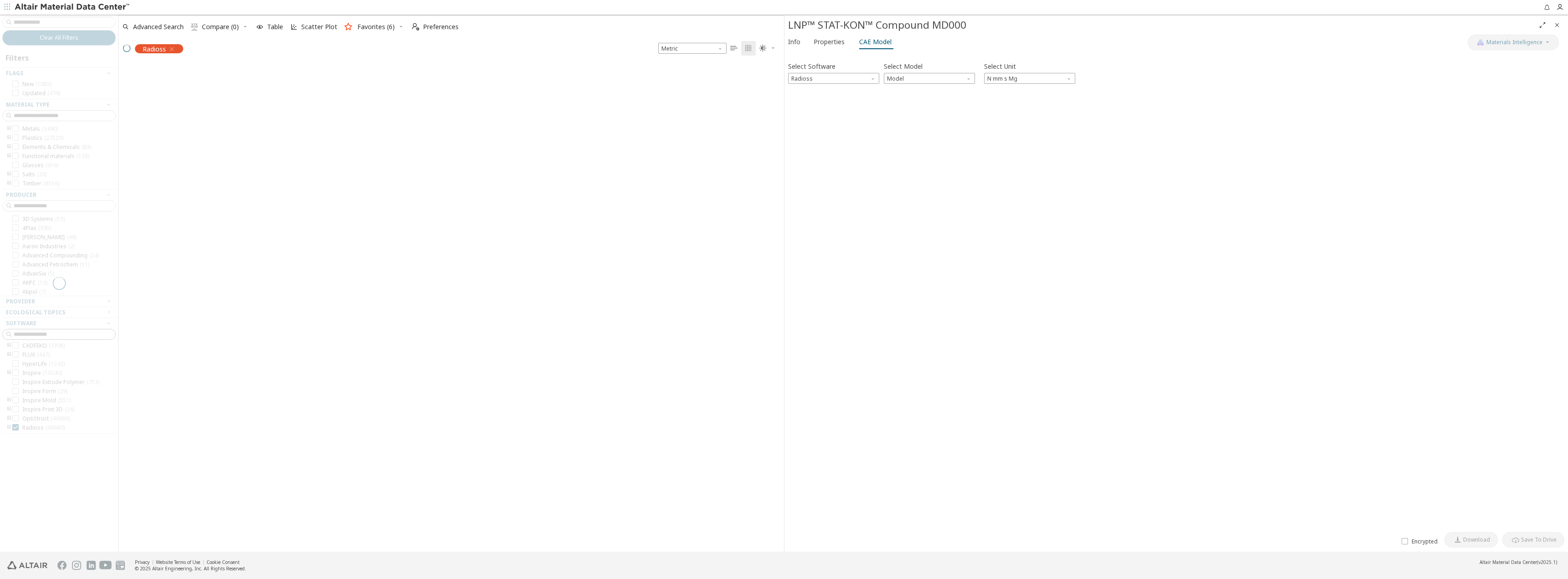
scroll to position [65, 0]
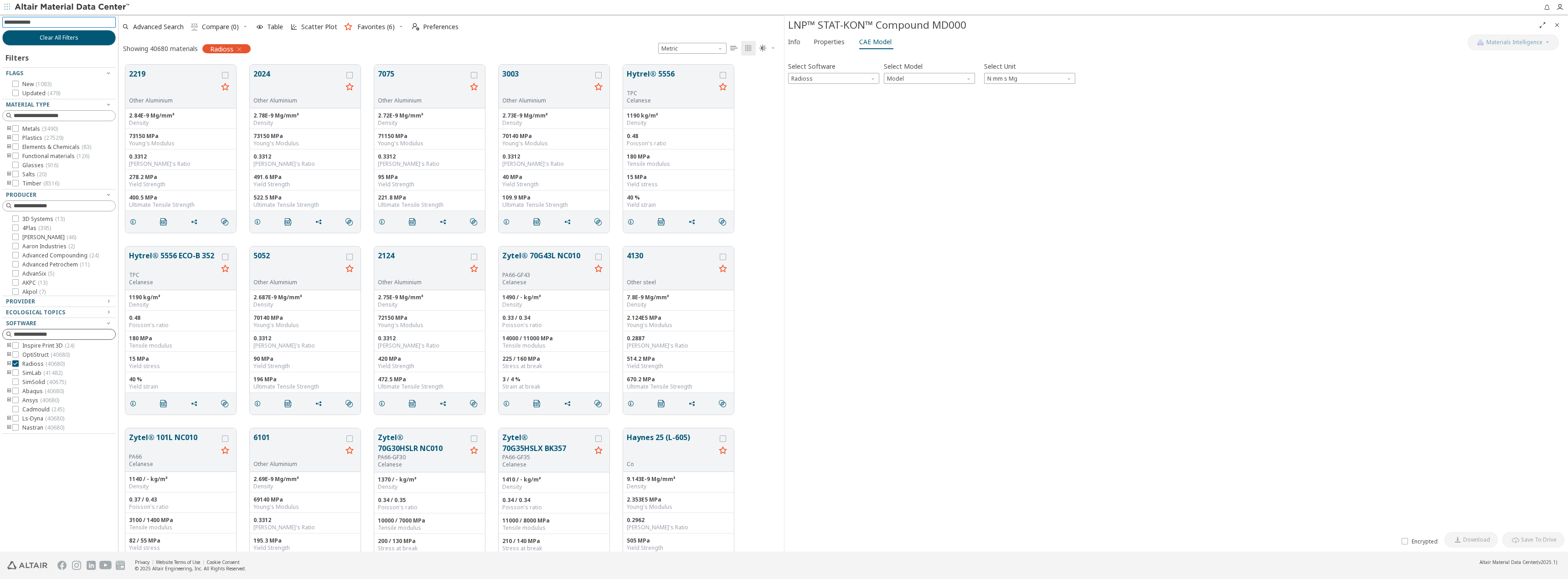
click at [31, 20] on input at bounding box center [60, 22] width 111 height 10
type input "***"
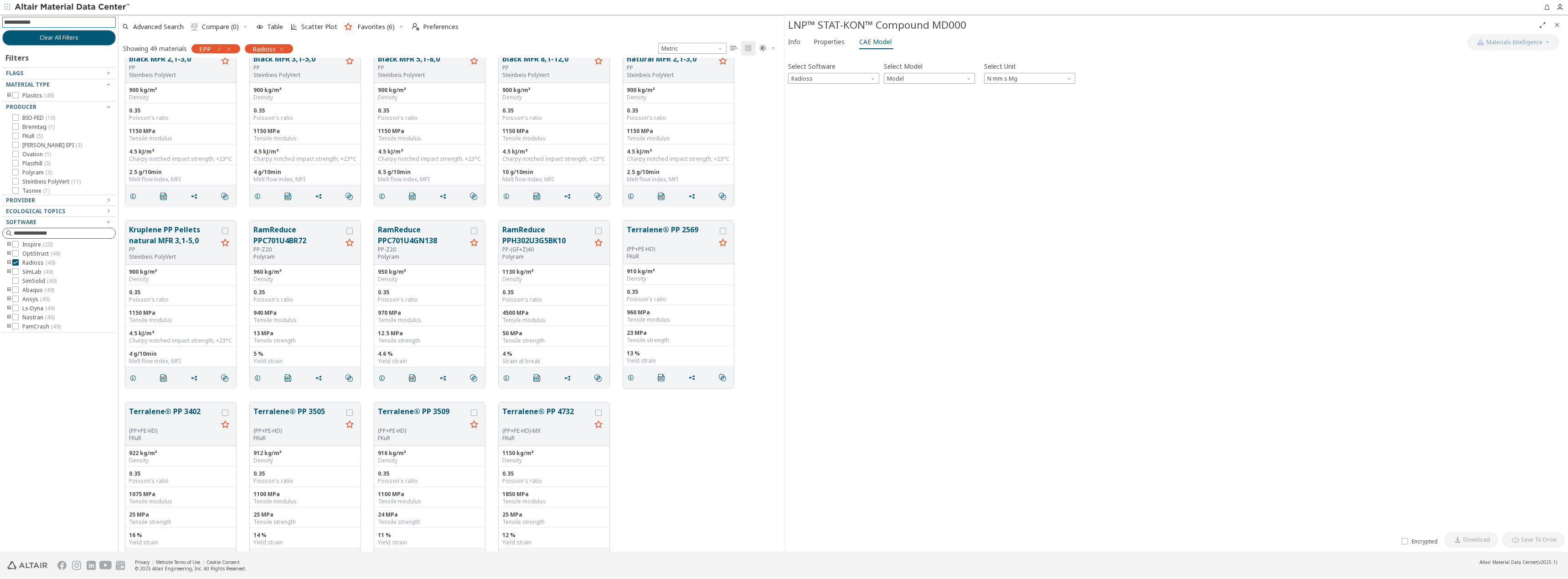
scroll to position [1324, 0]
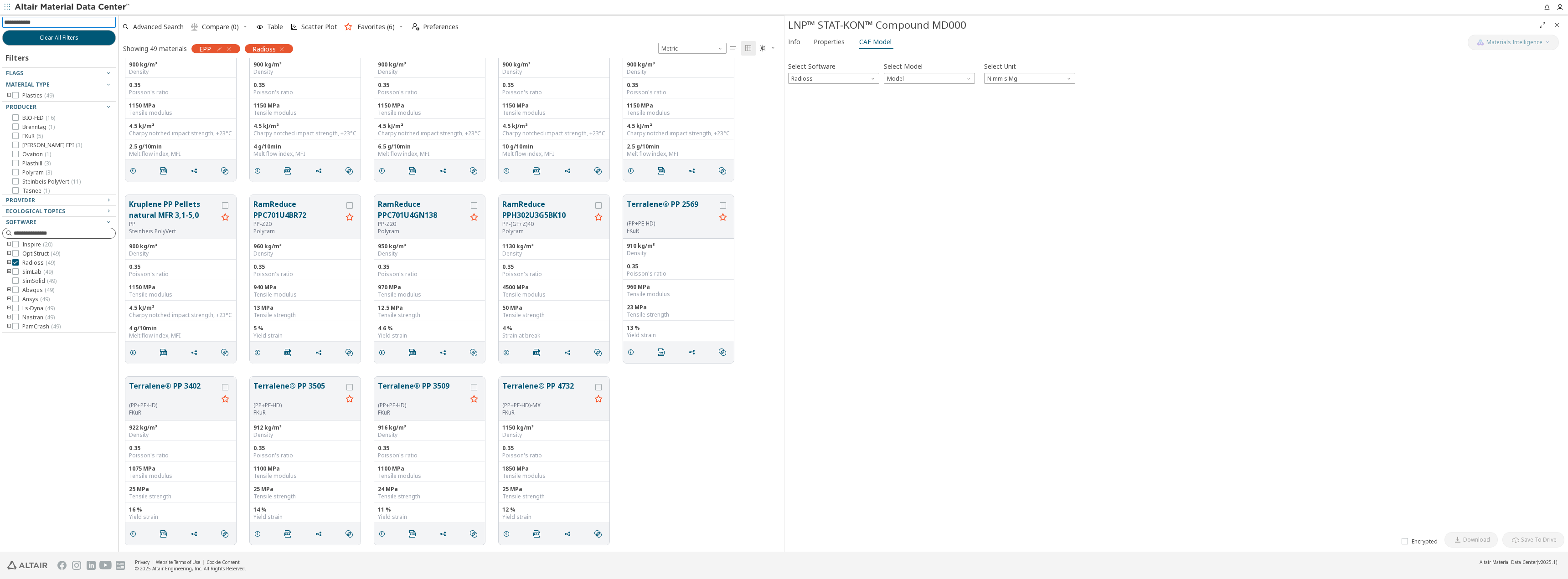
click at [44, 21] on input at bounding box center [60, 22] width 111 height 10
type input "******"
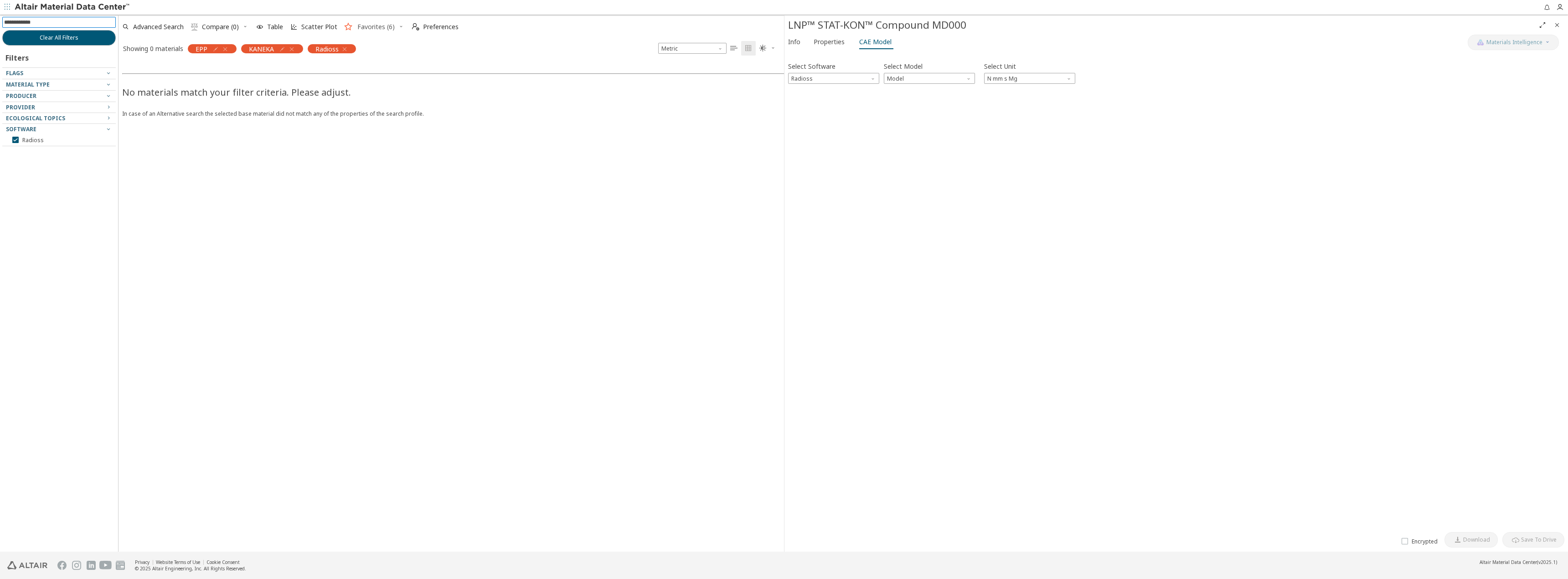
click at [365, 27] on span "Favorites (6)" at bounding box center [376, 27] width 37 height 6
click at [228, 48] on icon "button" at bounding box center [225, 49] width 7 height 7
click at [240, 48] on icon "button" at bounding box center [238, 49] width 7 height 7
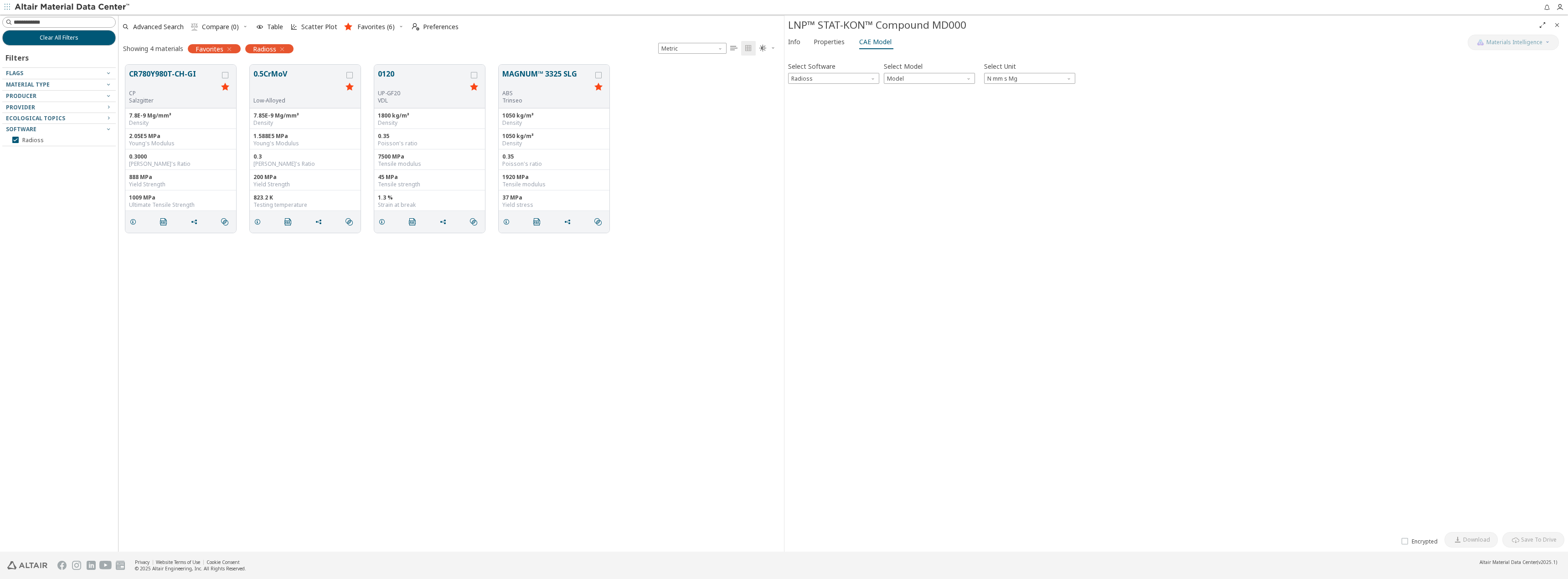
scroll to position [487, 659]
click at [233, 47] on div "Favorites" at bounding box center [215, 48] width 53 height 9
click at [232, 47] on icon "button" at bounding box center [229, 49] width 7 height 7
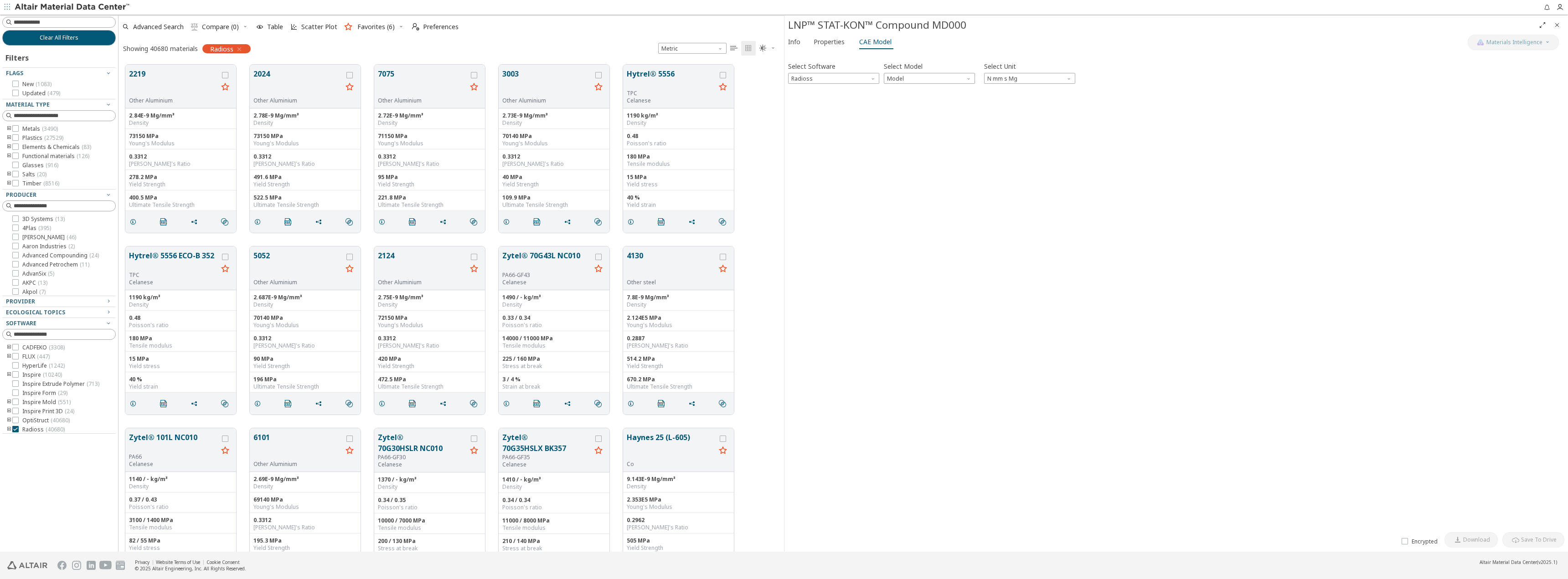
click at [10, 144] on icon "toogle group" at bounding box center [9, 147] width 6 height 7
click at [9, 144] on icon "toogle group" at bounding box center [9, 147] width 6 height 7
click at [9, 158] on icon "toogle group" at bounding box center [9, 156] width 6 height 7
click at [31, 167] on icon at bounding box center [29, 165] width 6 height 6
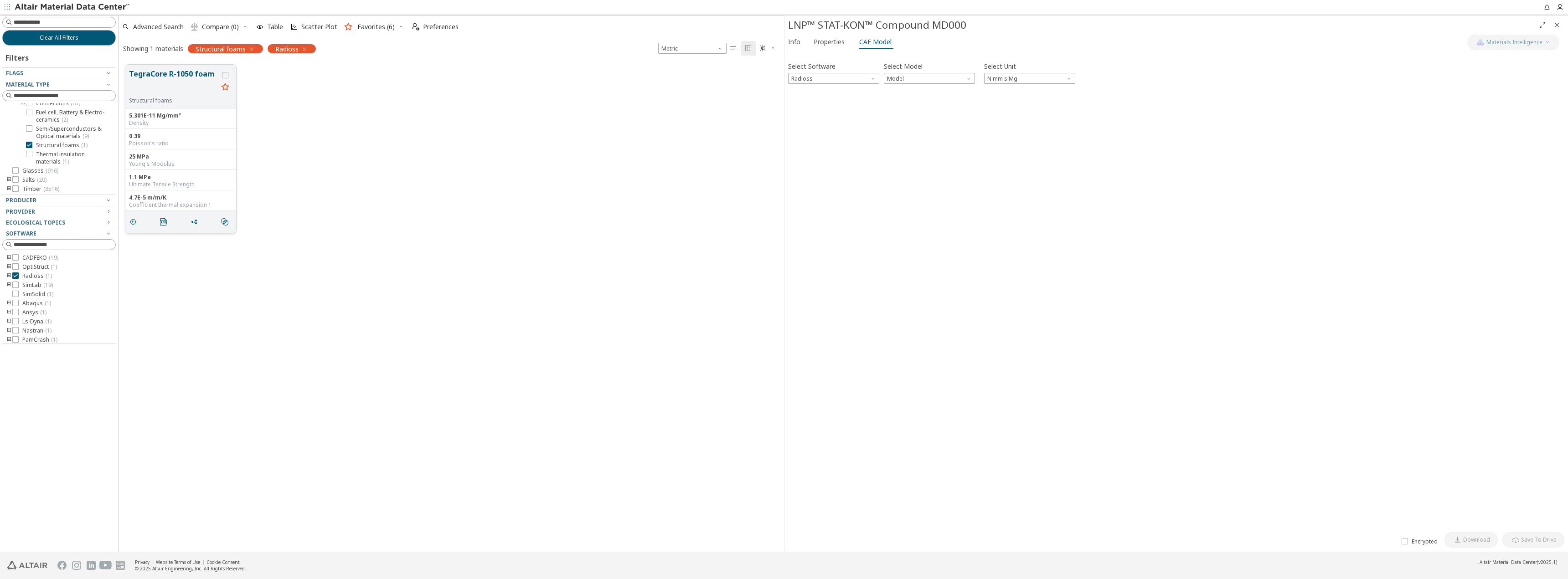
click at [171, 72] on button "TegraCore R-1050 foam" at bounding box center [173, 83] width 89 height 29
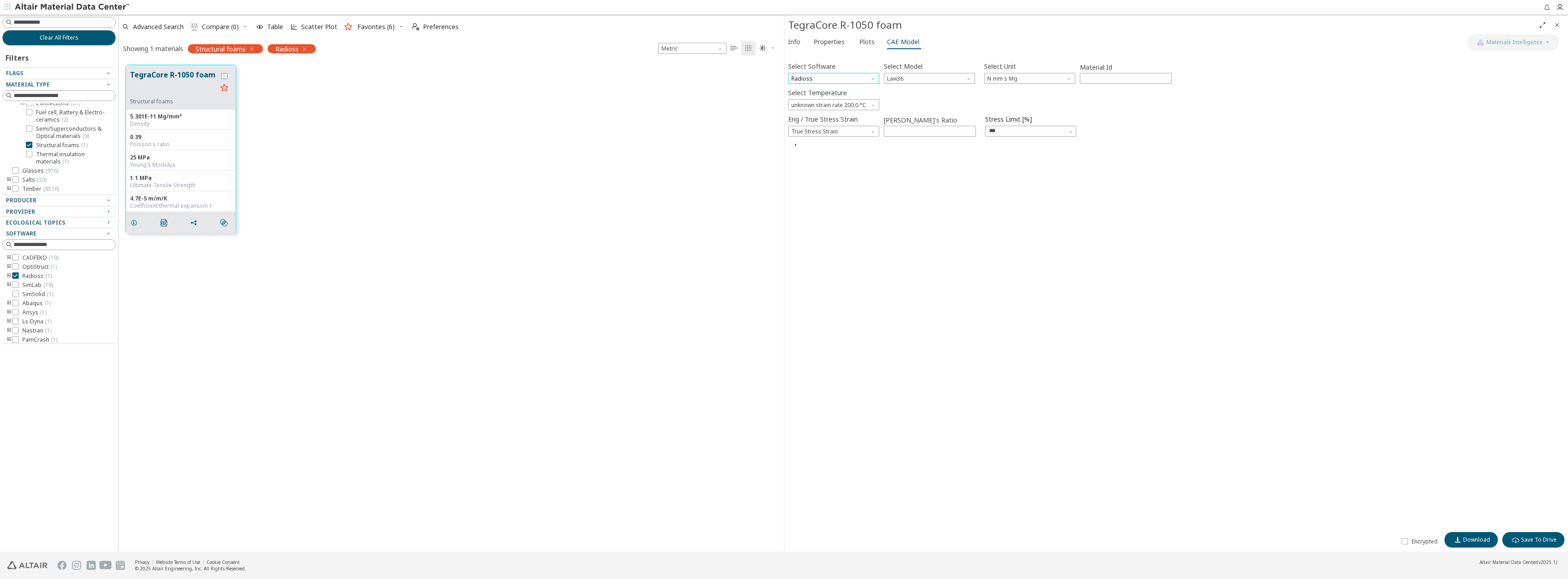
click at [869, 81] on span "Radioss" at bounding box center [833, 78] width 91 height 11
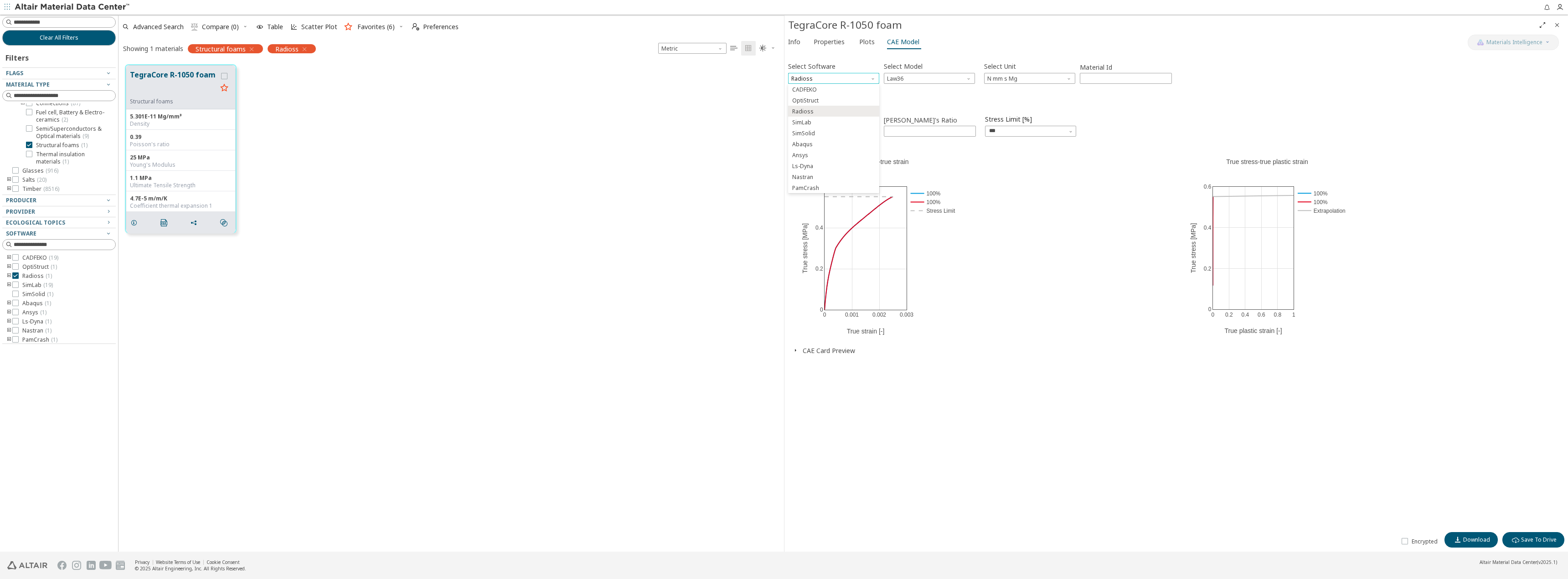
click at [869, 81] on span "Radioss" at bounding box center [833, 78] width 91 height 11
click at [109, 202] on div at bounding box center [56, 204] width 109 height 5
click at [29, 213] on span "Provider" at bounding box center [20, 212] width 29 height 8
click at [25, 212] on span "Provider" at bounding box center [20, 212] width 29 height 8
click at [31, 146] on icon at bounding box center [29, 145] width 6 height 6
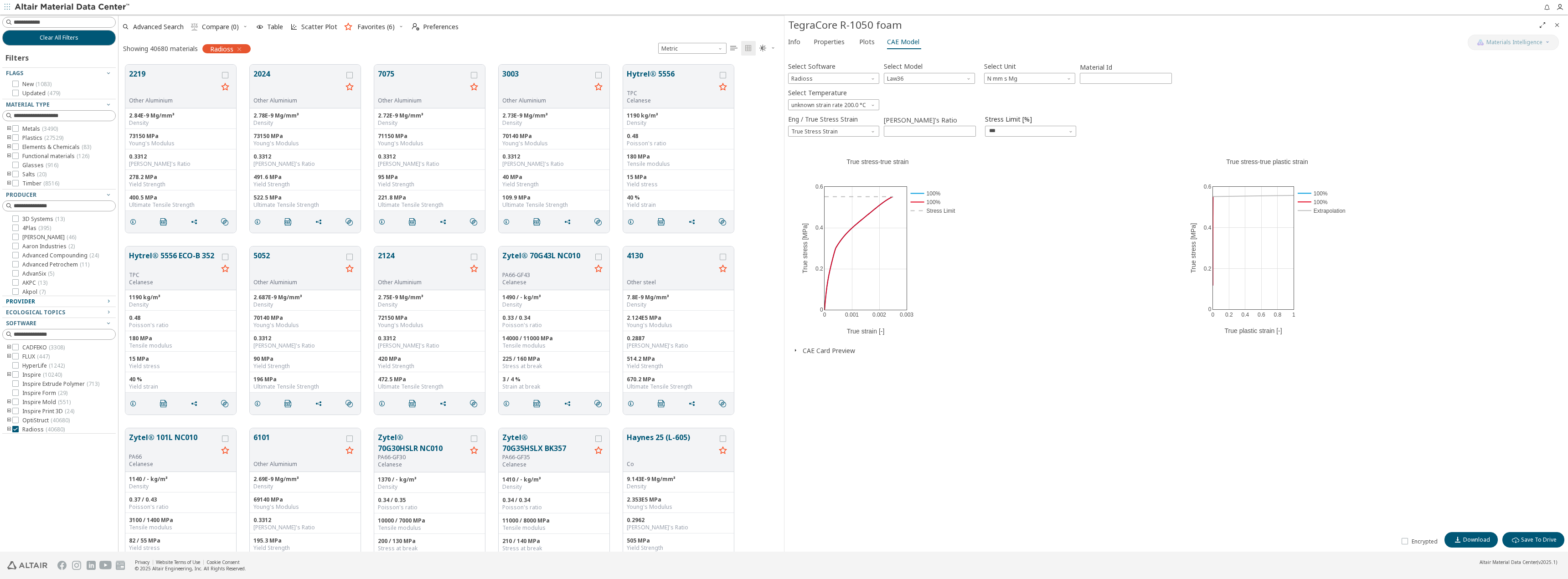
click at [7, 135] on icon "toogle group" at bounding box center [9, 138] width 6 height 7
click at [23, 145] on icon "toogle group" at bounding box center [23, 147] width 6 height 7
click at [44, 146] on icon at bounding box center [43, 147] width 6 height 6
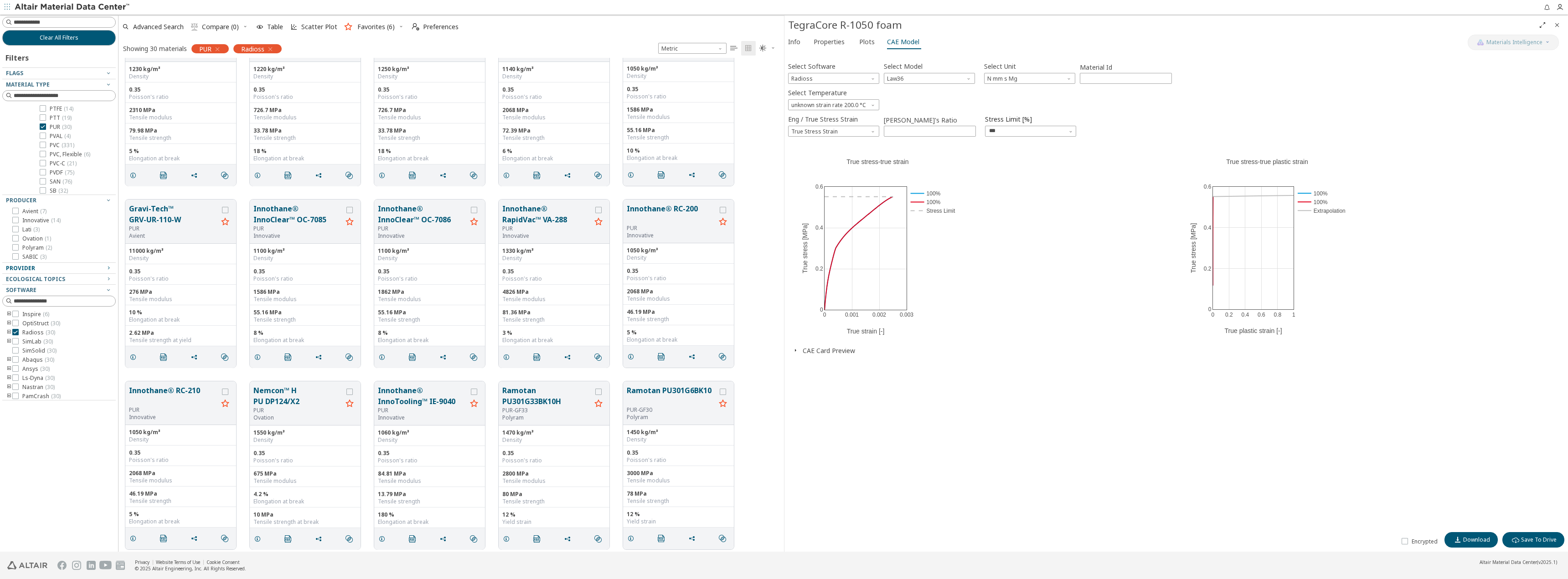
scroll to position [597, 0]
click at [400, 385] on button "Innothane® InnoTooling™ IE-9040" at bounding box center [423, 391] width 89 height 22
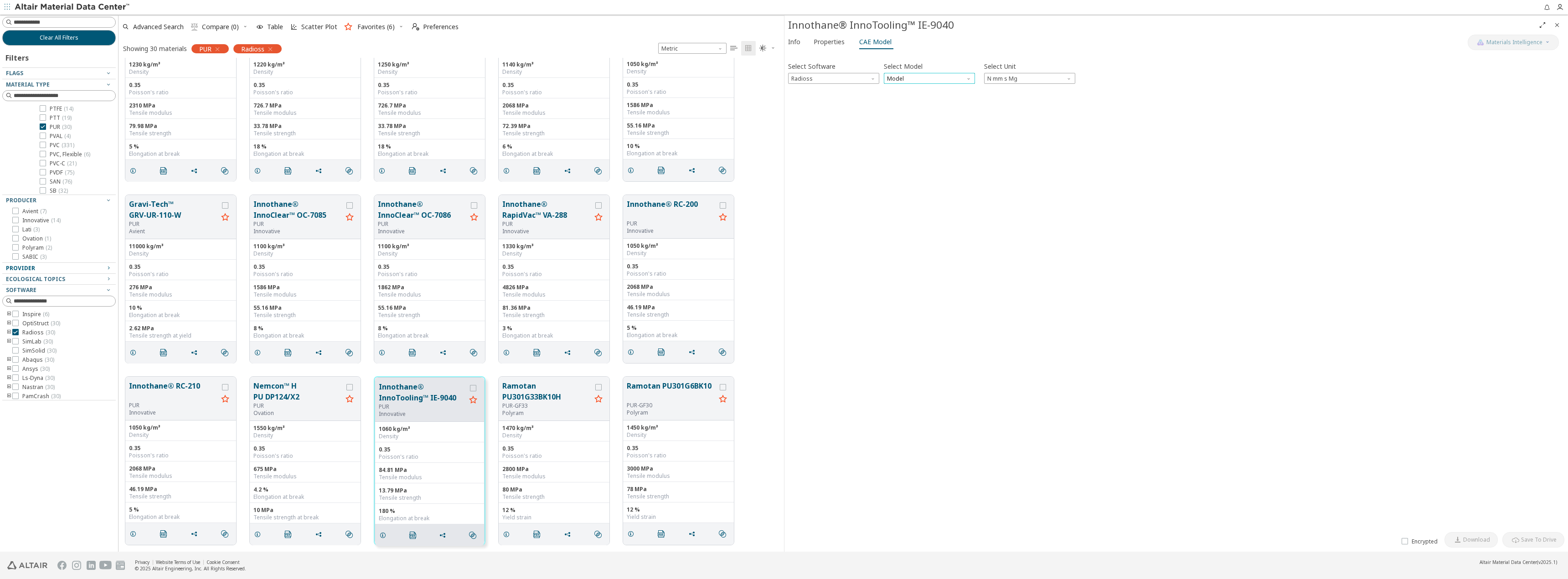
click at [915, 77] on span "Model" at bounding box center [929, 78] width 91 height 11
click at [8, 331] on icon "toogle group" at bounding box center [9, 332] width 6 height 7
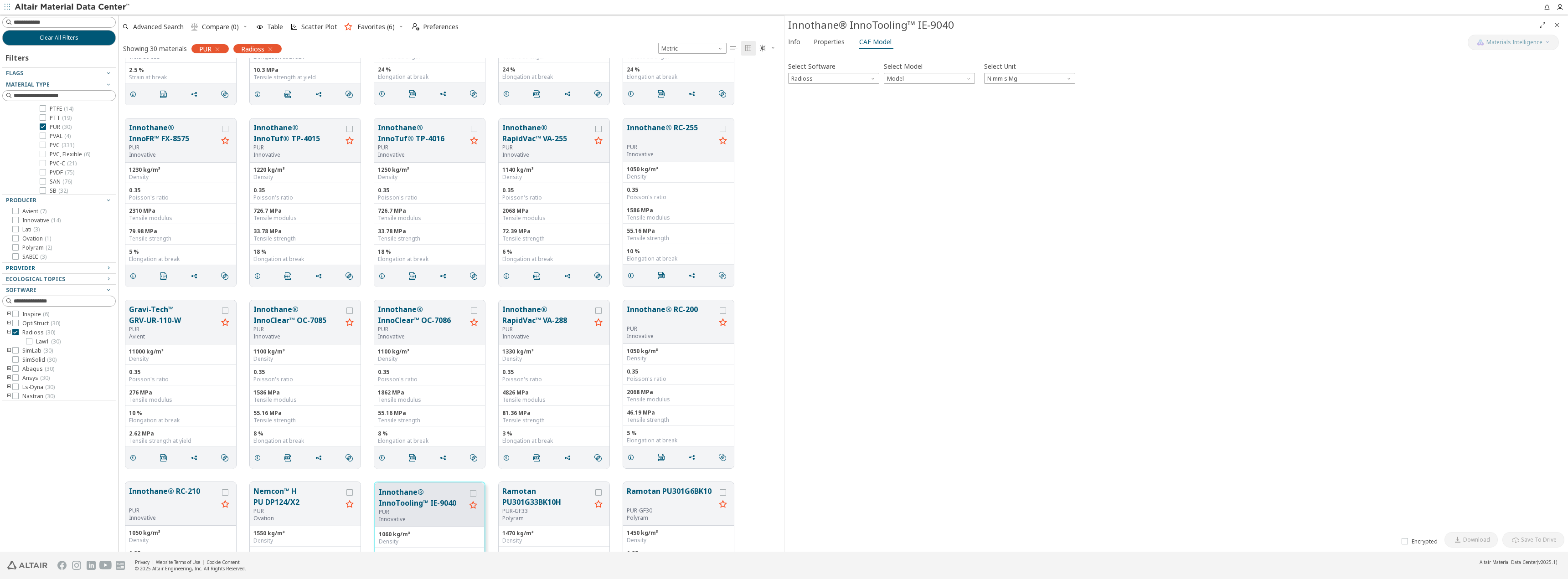
scroll to position [597, 0]
